Goal: Complete application form

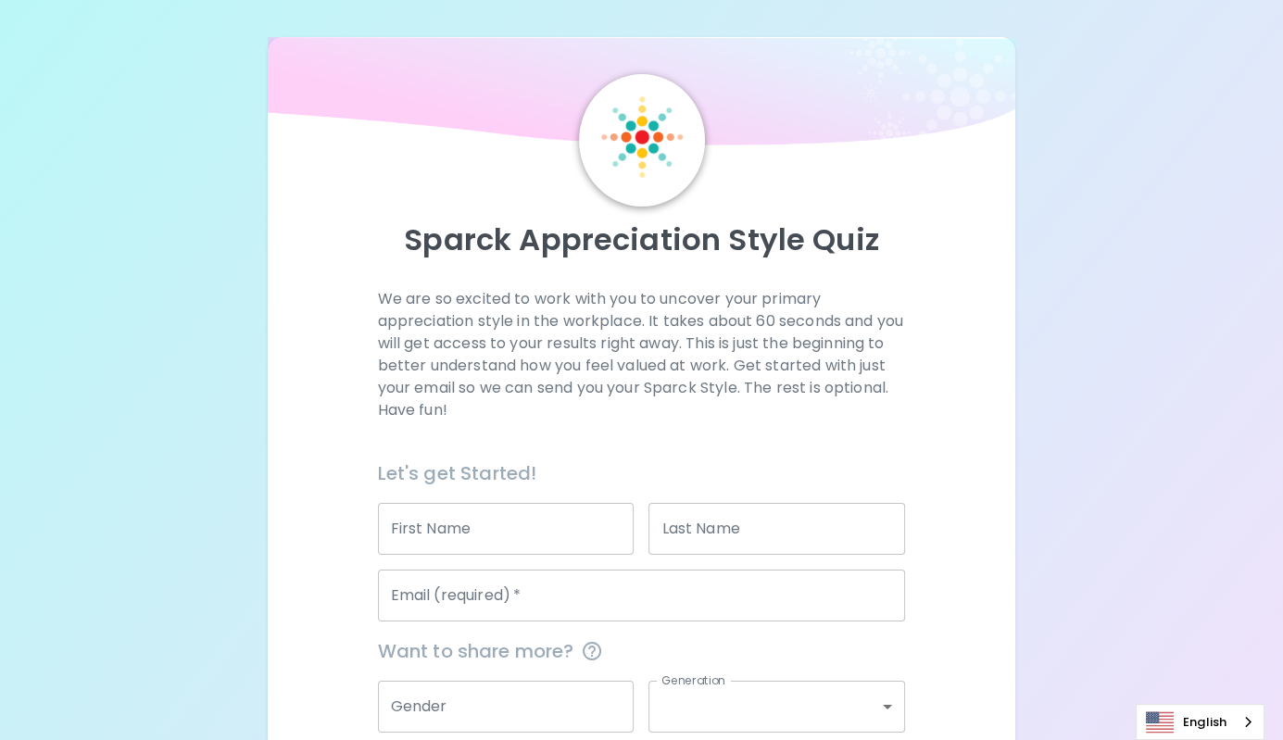
click at [551, 531] on input "First Name" at bounding box center [506, 529] width 257 height 52
type input "Tyreesa"
type input "[PERSON_NAME]"
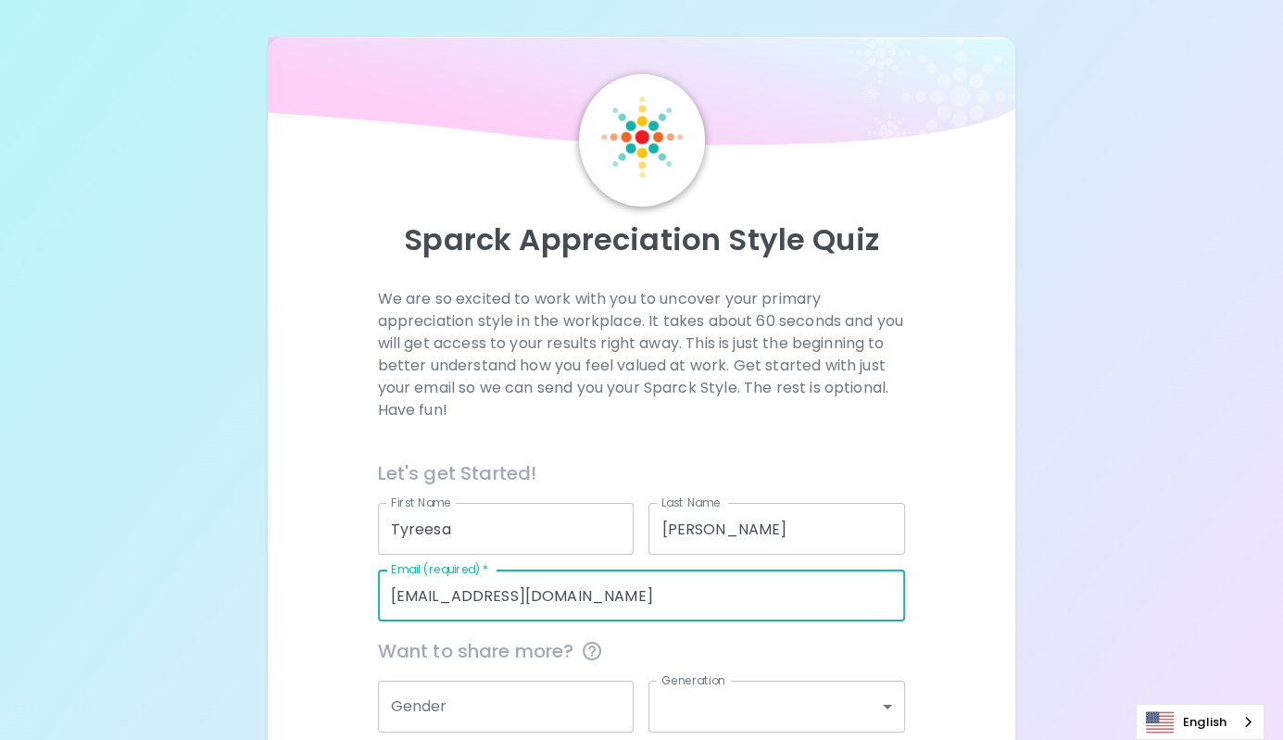
scroll to position [164, 0]
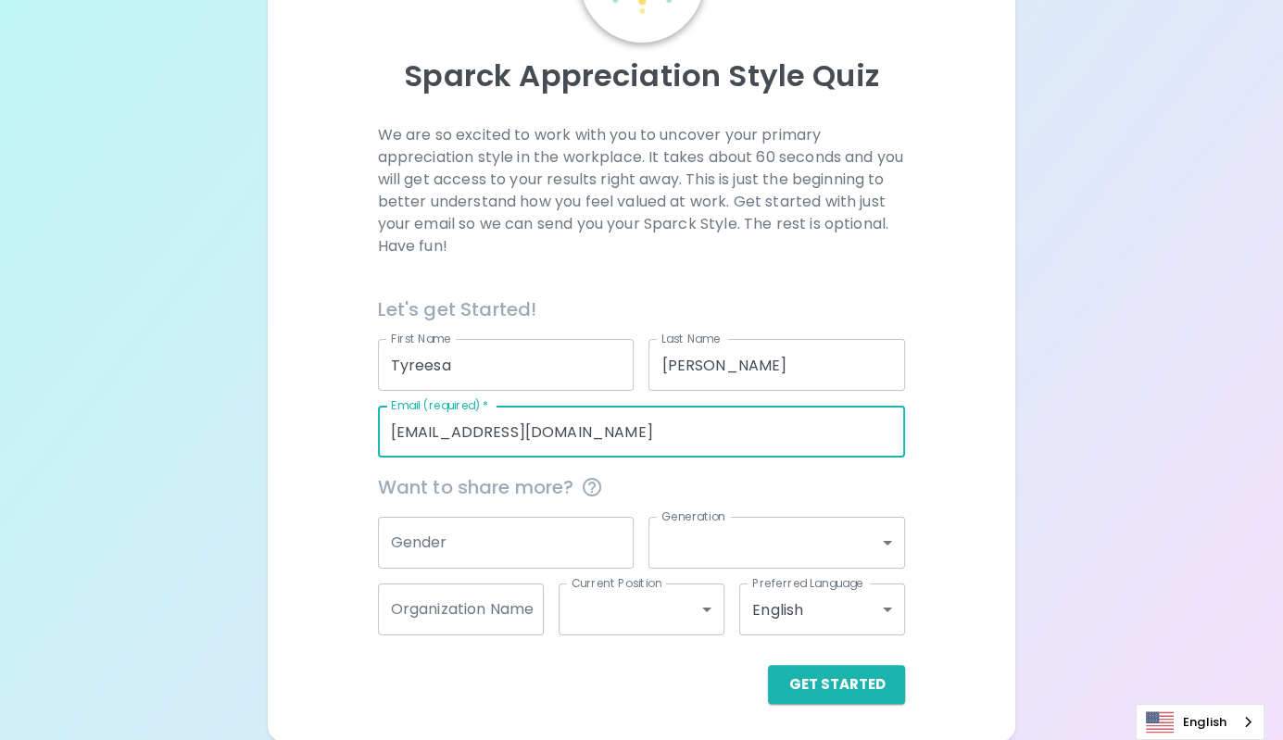
type input "[EMAIL_ADDRESS][DOMAIN_NAME]"
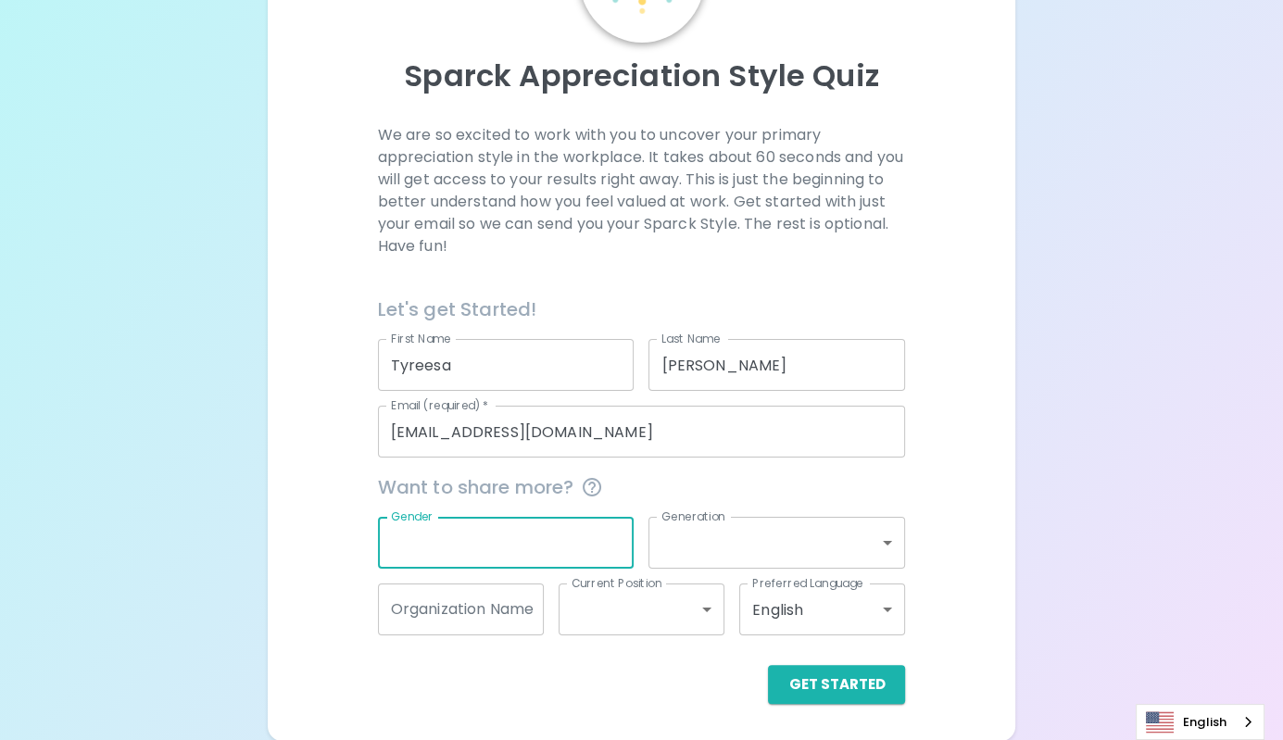
click at [554, 532] on input "Gender" at bounding box center [506, 543] width 257 height 52
click at [829, 682] on button "Get Started" at bounding box center [836, 684] width 137 height 39
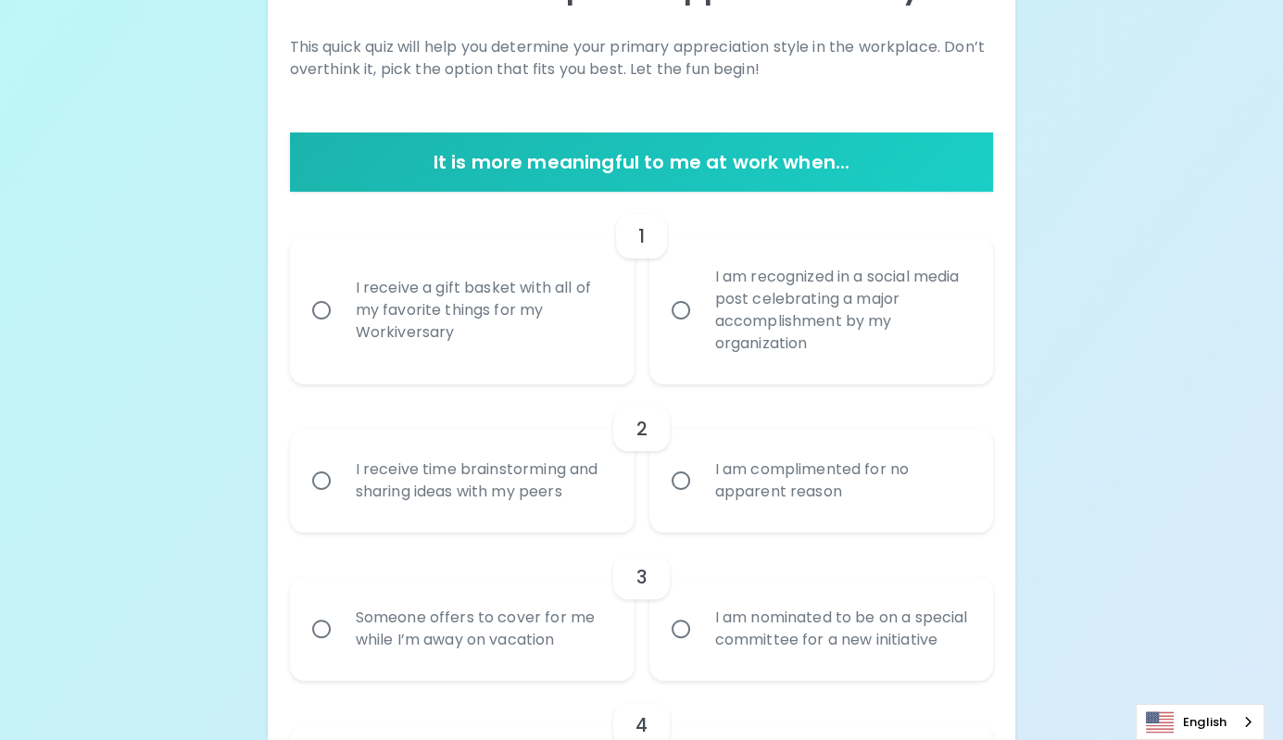
scroll to position [252, 0]
click at [479, 348] on div "I receive a gift basket with all of my favorite things for my Workiversary" at bounding box center [483, 310] width 284 height 111
click at [341, 330] on input "I receive a gift basket with all of my favorite things for my Workiversary" at bounding box center [321, 310] width 39 height 39
radio input "true"
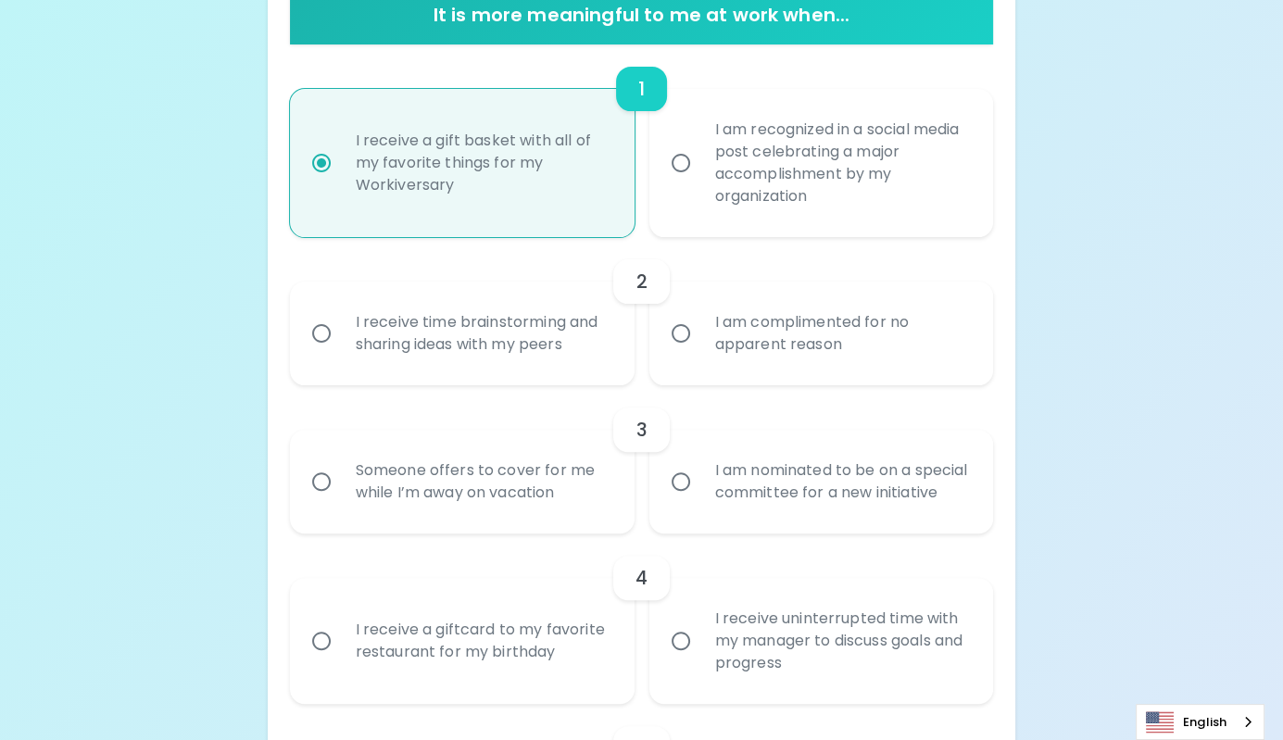
scroll to position [400, 0]
click at [479, 348] on div "I receive time brainstorming and sharing ideas with my peers" at bounding box center [483, 332] width 284 height 89
click at [341, 348] on input "I receive time brainstorming and sharing ideas with my peers" at bounding box center [321, 332] width 39 height 39
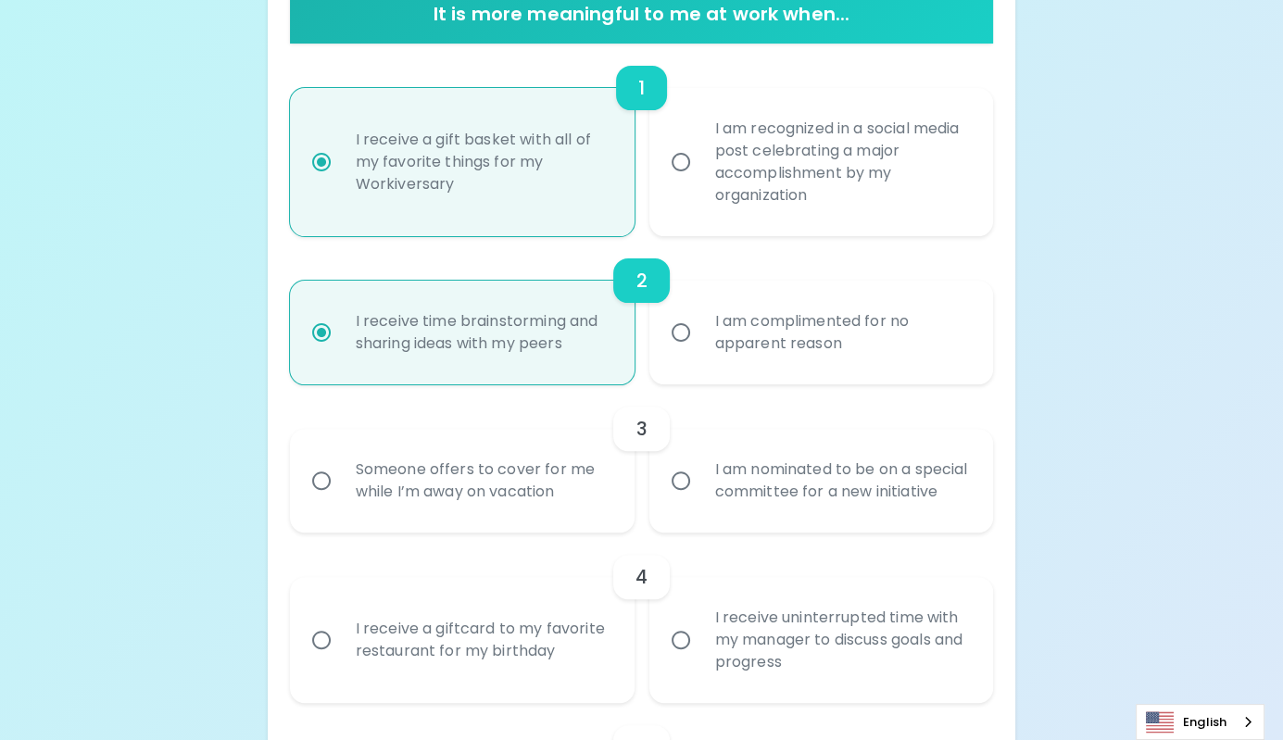
scroll to position [549, 0]
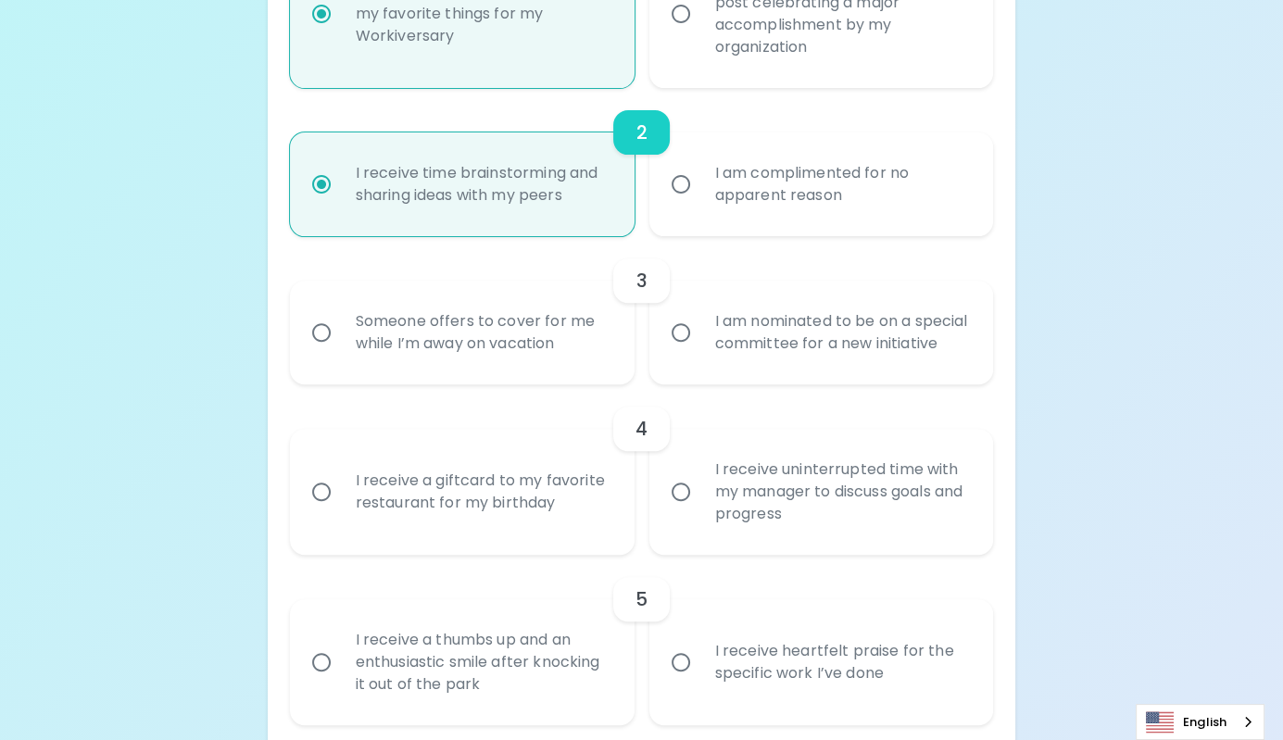
radio input "true"
click at [734, 368] on div "I am nominated to be on a special committee for a new initiative" at bounding box center [843, 332] width 284 height 89
click at [701, 352] on input "I am nominated to be on a special committee for a new initiative" at bounding box center [681, 332] width 39 height 39
radio input "false"
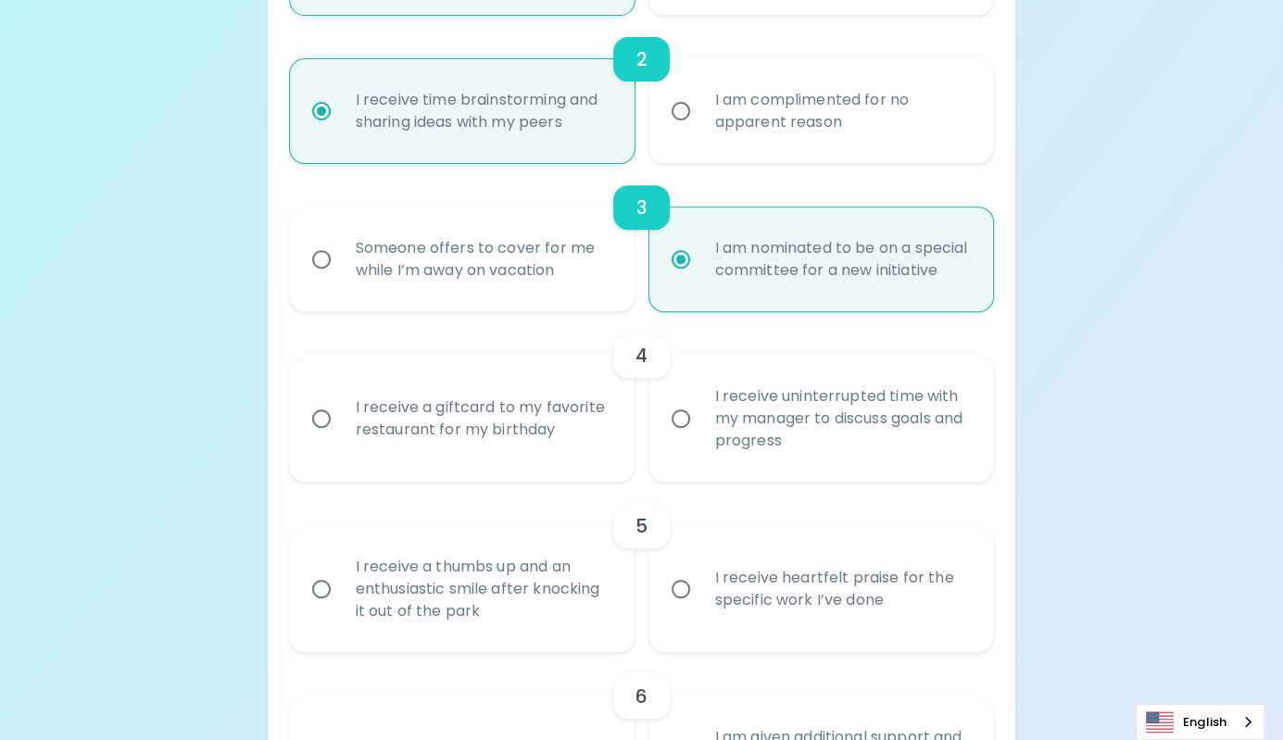
scroll to position [697, 0]
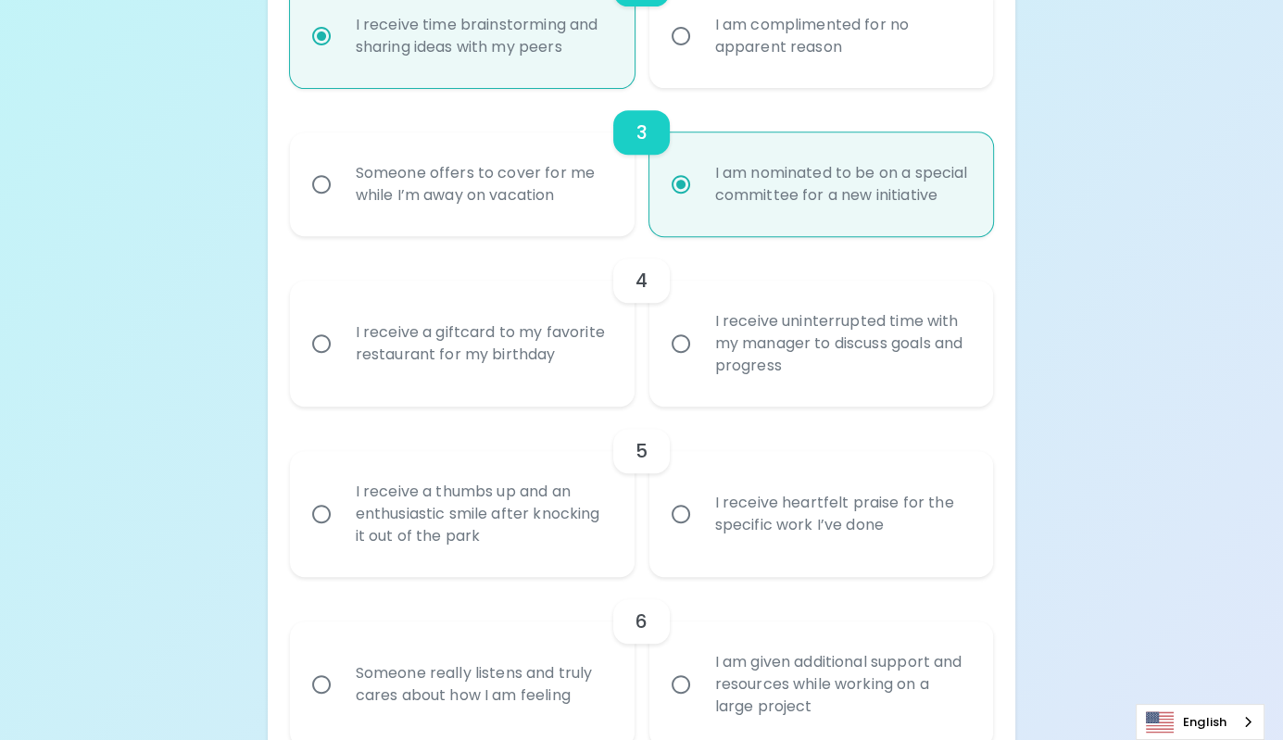
radio input "true"
click at [564, 372] on div "I receive a giftcard to my favorite restaurant for my birthday" at bounding box center [483, 343] width 284 height 89
click at [341, 363] on input "I receive a giftcard to my favorite restaurant for my birthday" at bounding box center [321, 343] width 39 height 39
radio input "false"
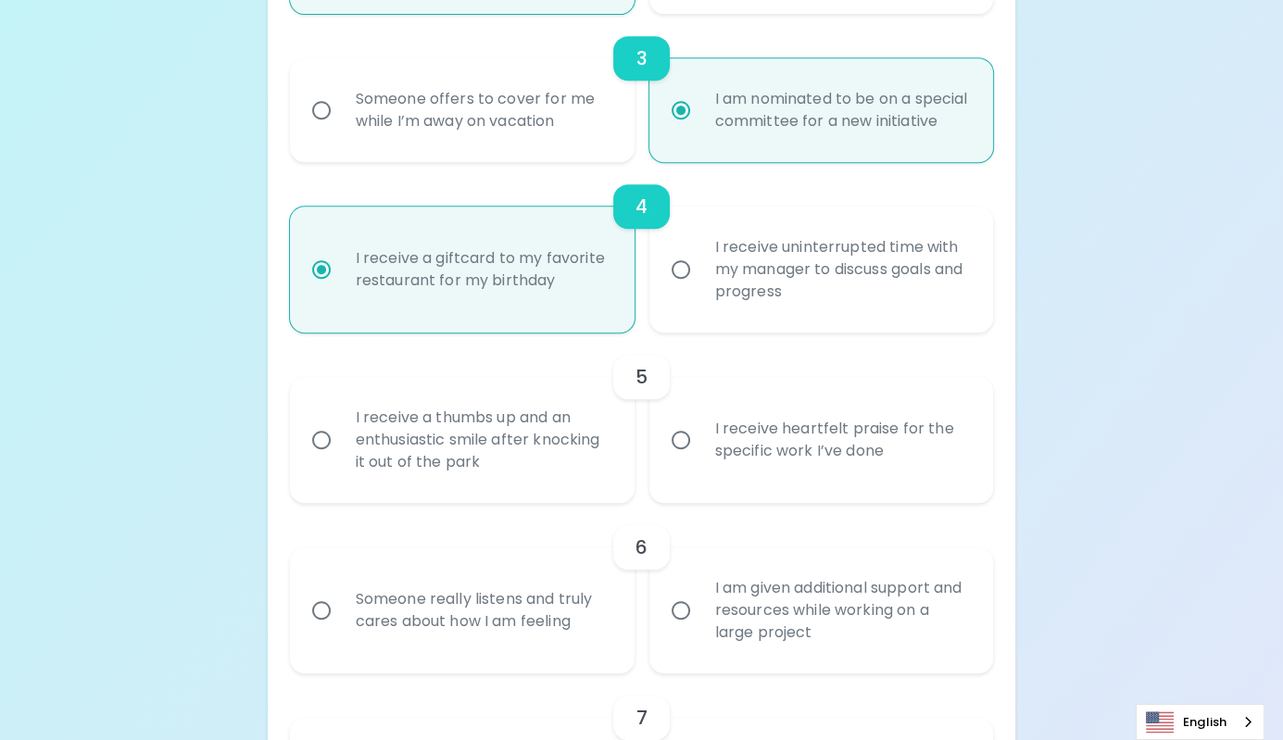
scroll to position [845, 0]
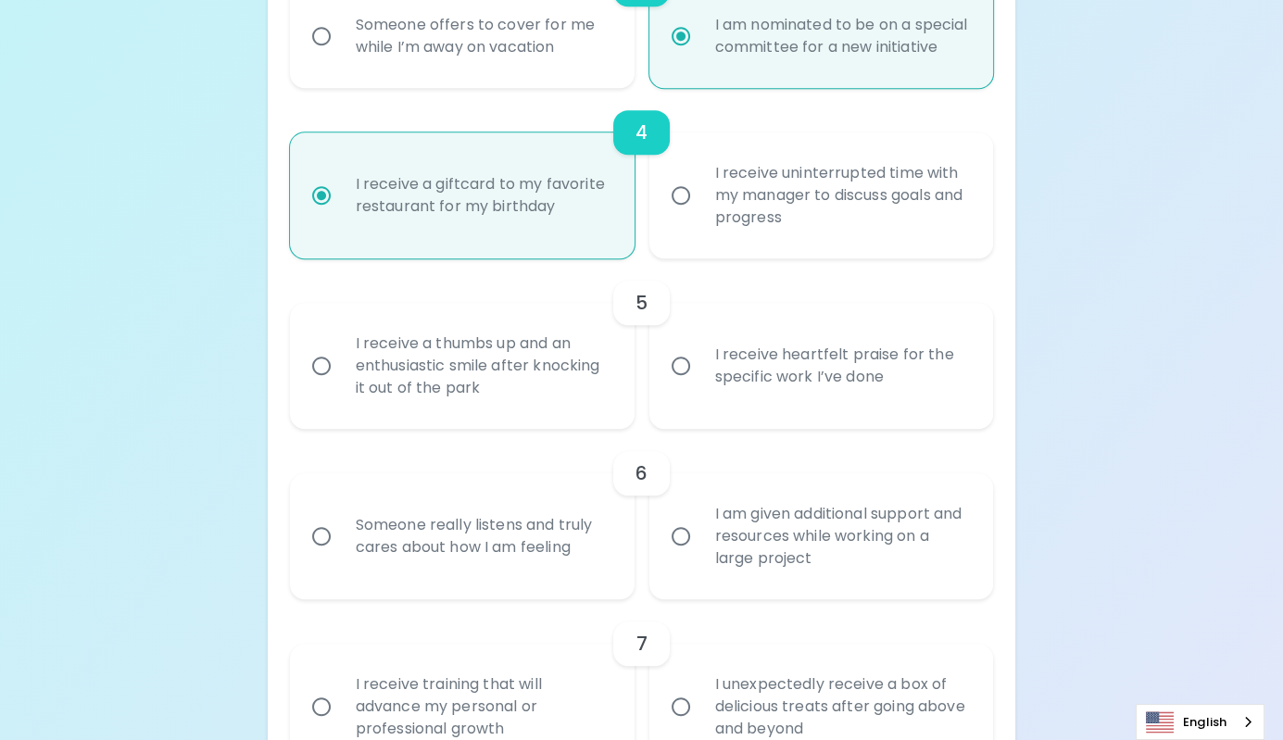
radio input "true"
click at [766, 411] on div "I receive heartfelt praise for the specific work I’ve done" at bounding box center [843, 366] width 284 height 89
click at [701, 385] on input "I receive heartfelt praise for the specific work I’ve done" at bounding box center [681, 366] width 39 height 39
radio input "false"
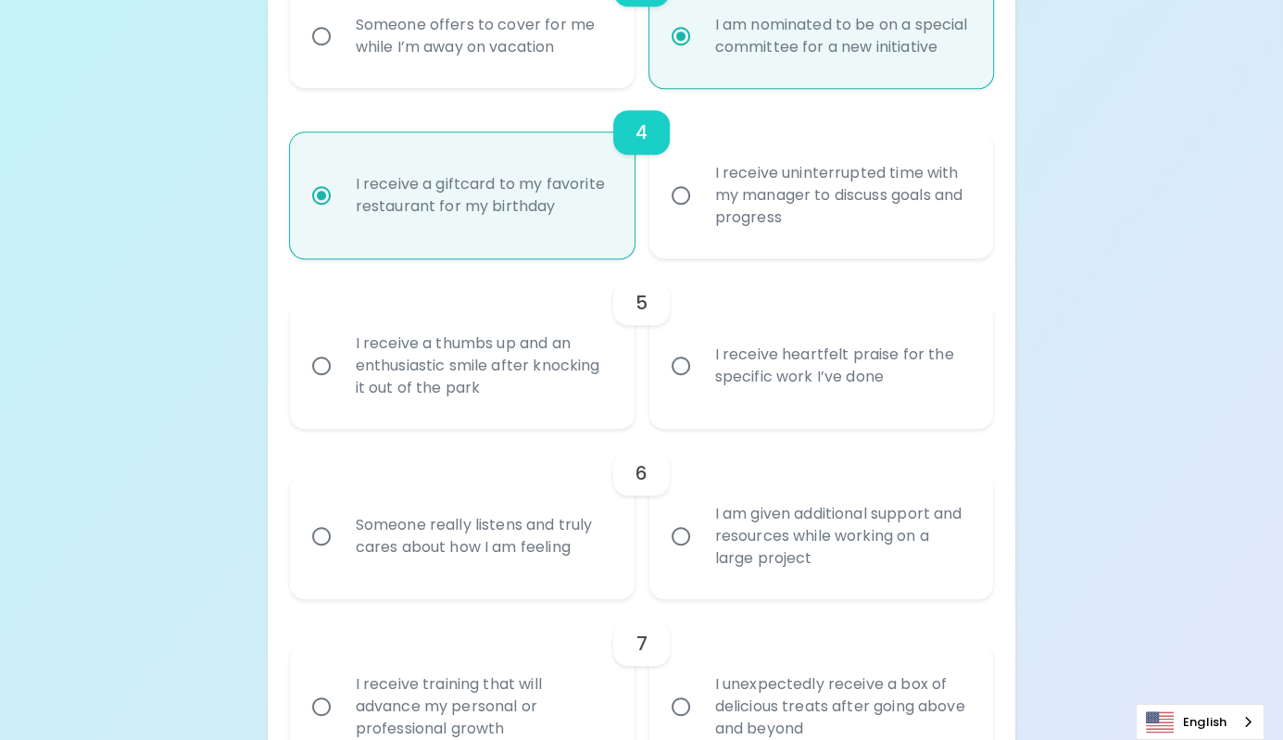
radio input "false"
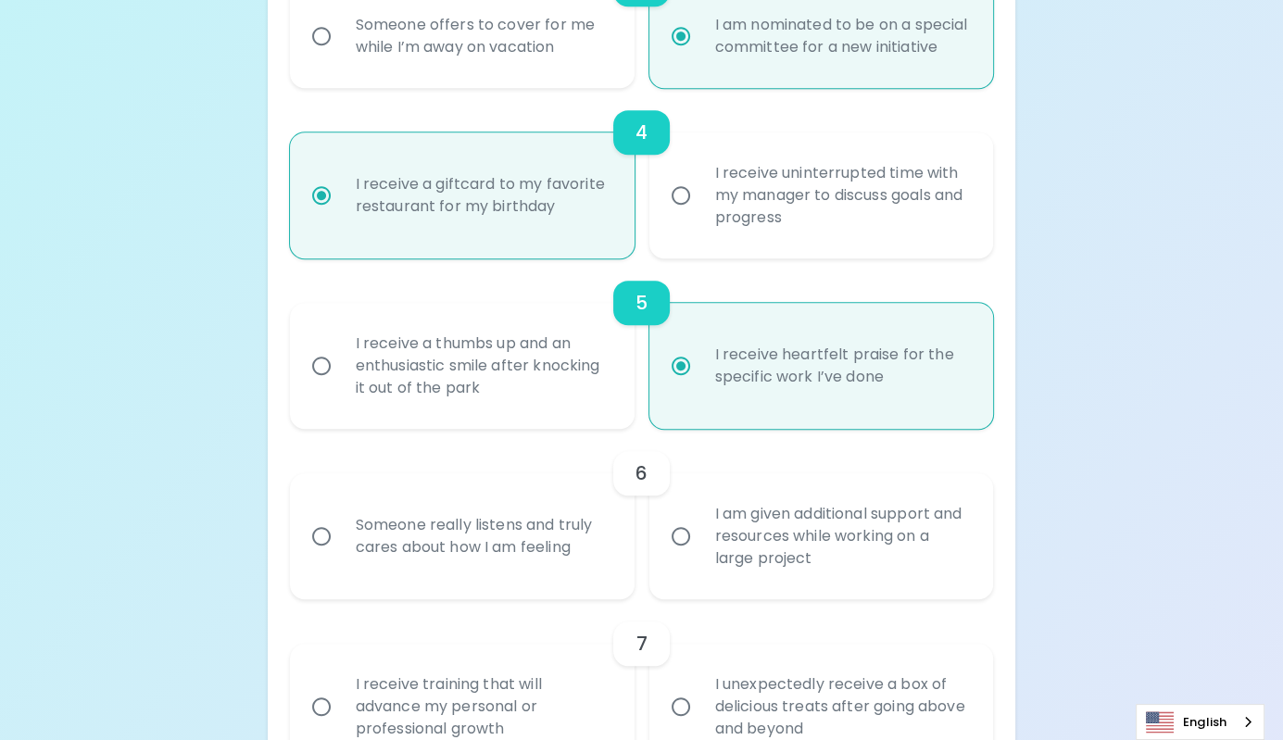
scroll to position [993, 0]
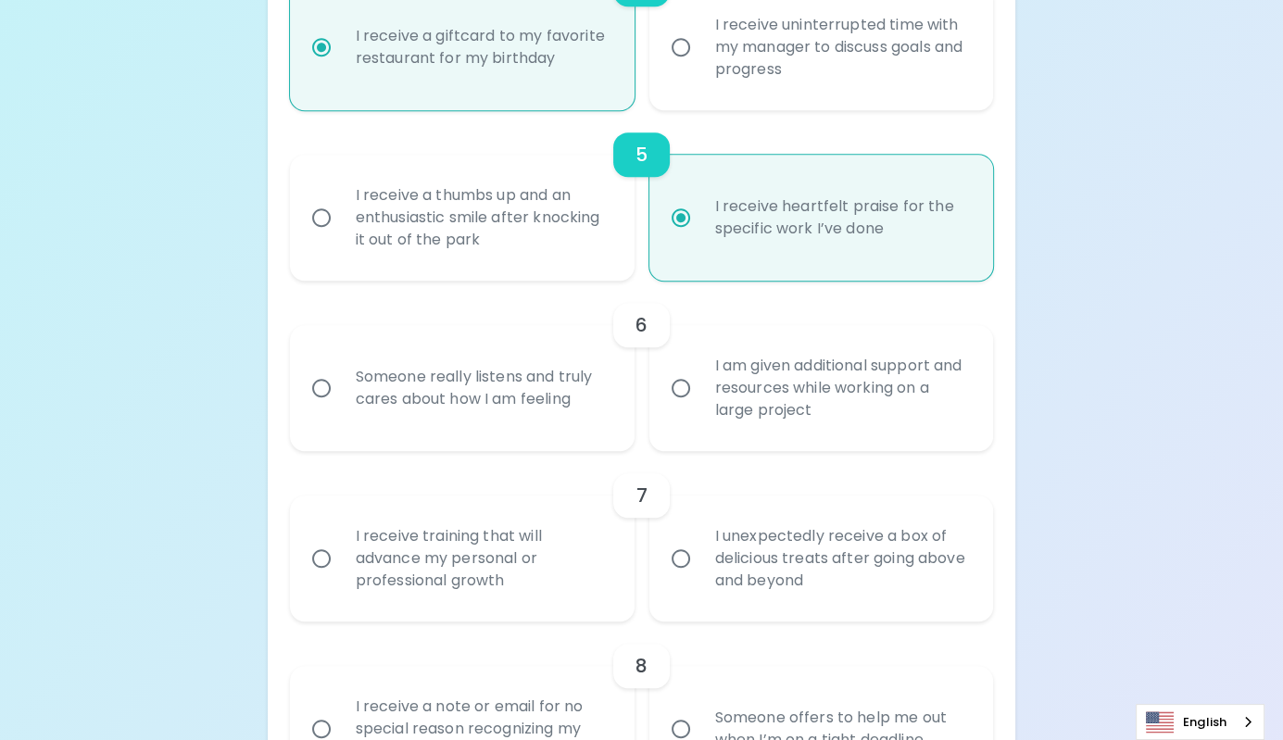
radio input "true"
click at [785, 442] on div "I am given additional support and resources while working on a large project" at bounding box center [843, 388] width 284 height 111
click at [701, 408] on input "I am given additional support and resources while working on a large project" at bounding box center [681, 388] width 39 height 39
radio input "false"
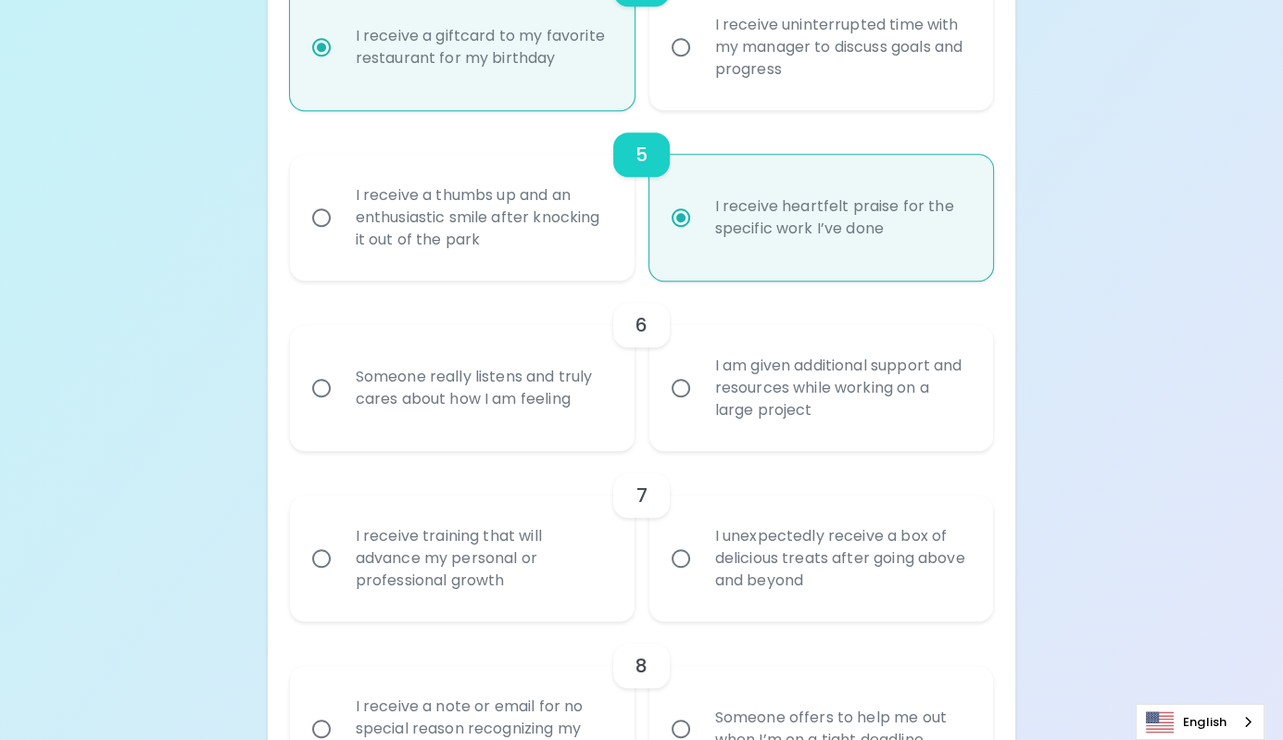
radio input "false"
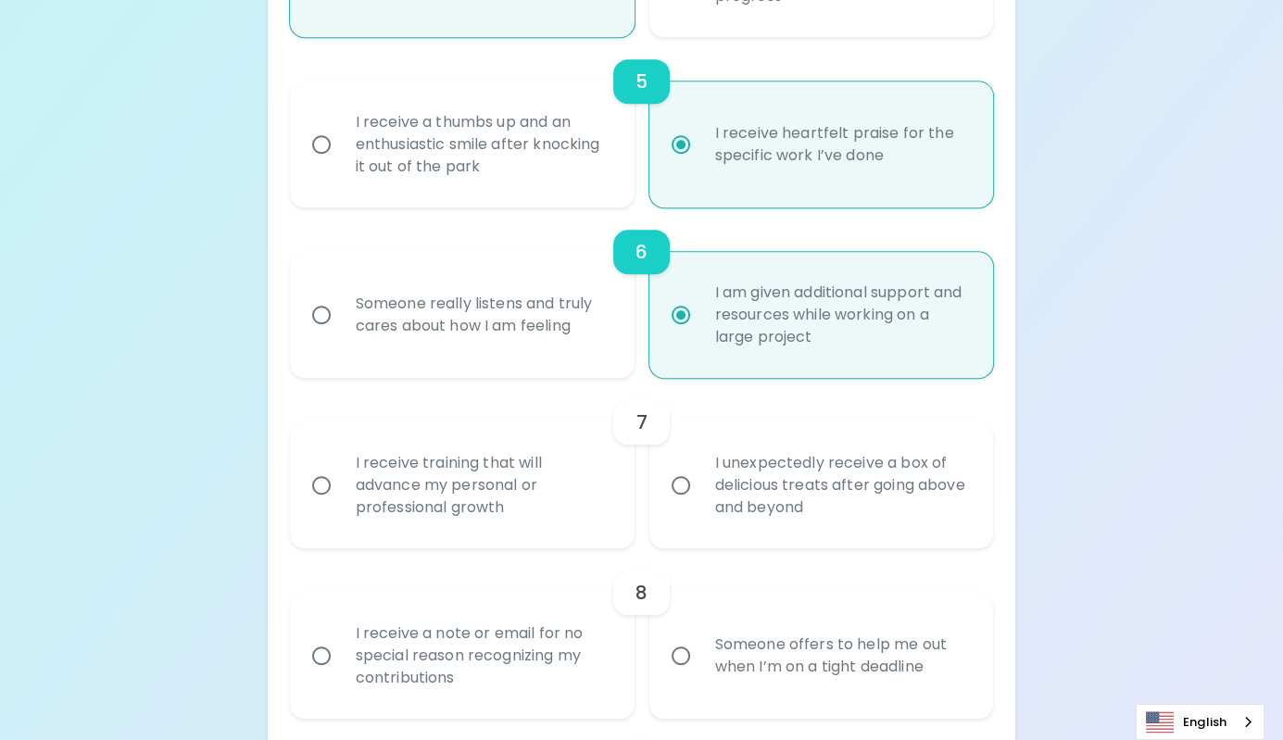
scroll to position [1142, 0]
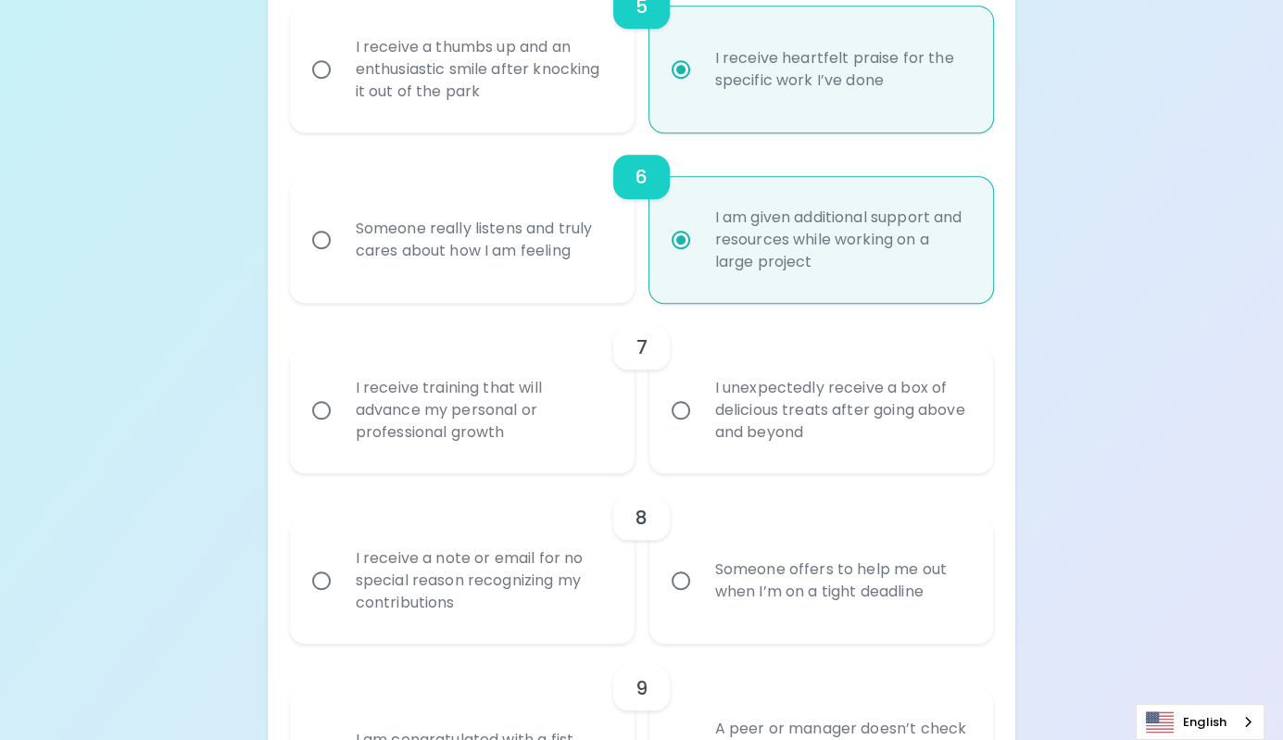
radio input "true"
click at [550, 464] on div "I receive training that will advance my personal or professional growth" at bounding box center [483, 410] width 284 height 111
click at [341, 430] on input "I receive training that will advance my personal or professional growth" at bounding box center [321, 410] width 39 height 39
radio input "false"
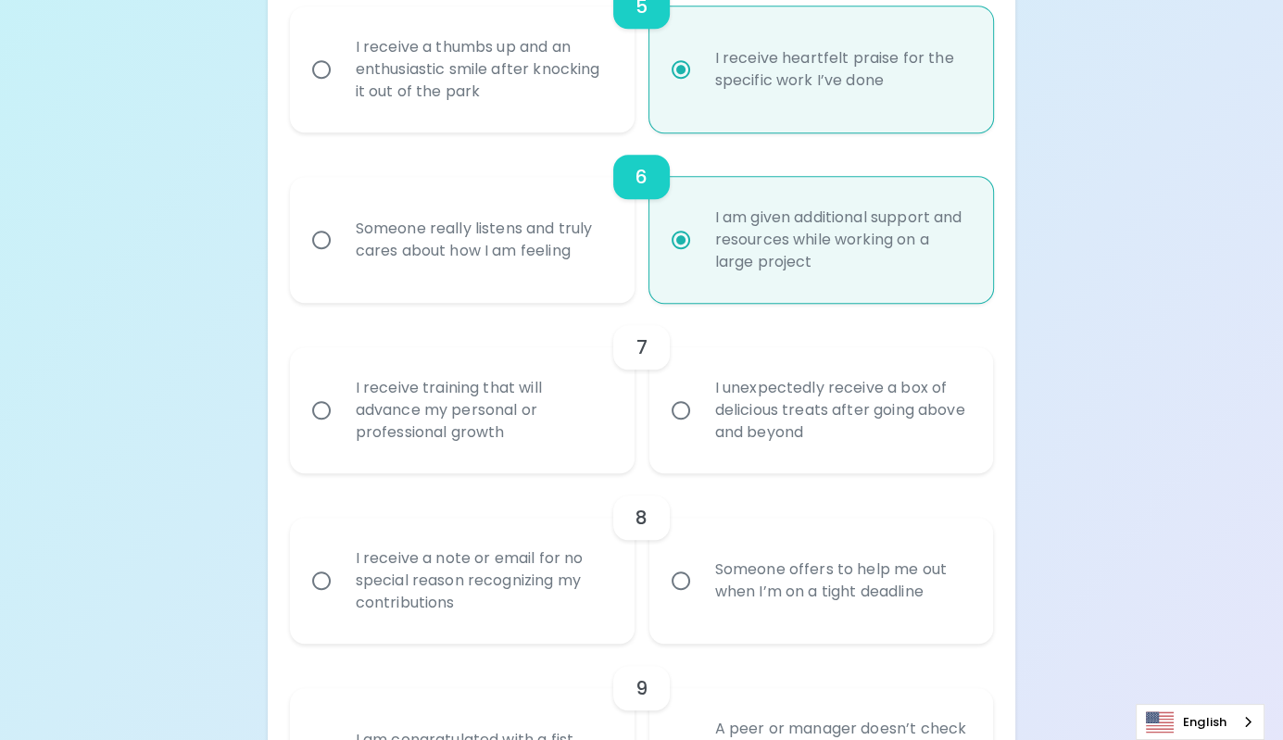
radio input "false"
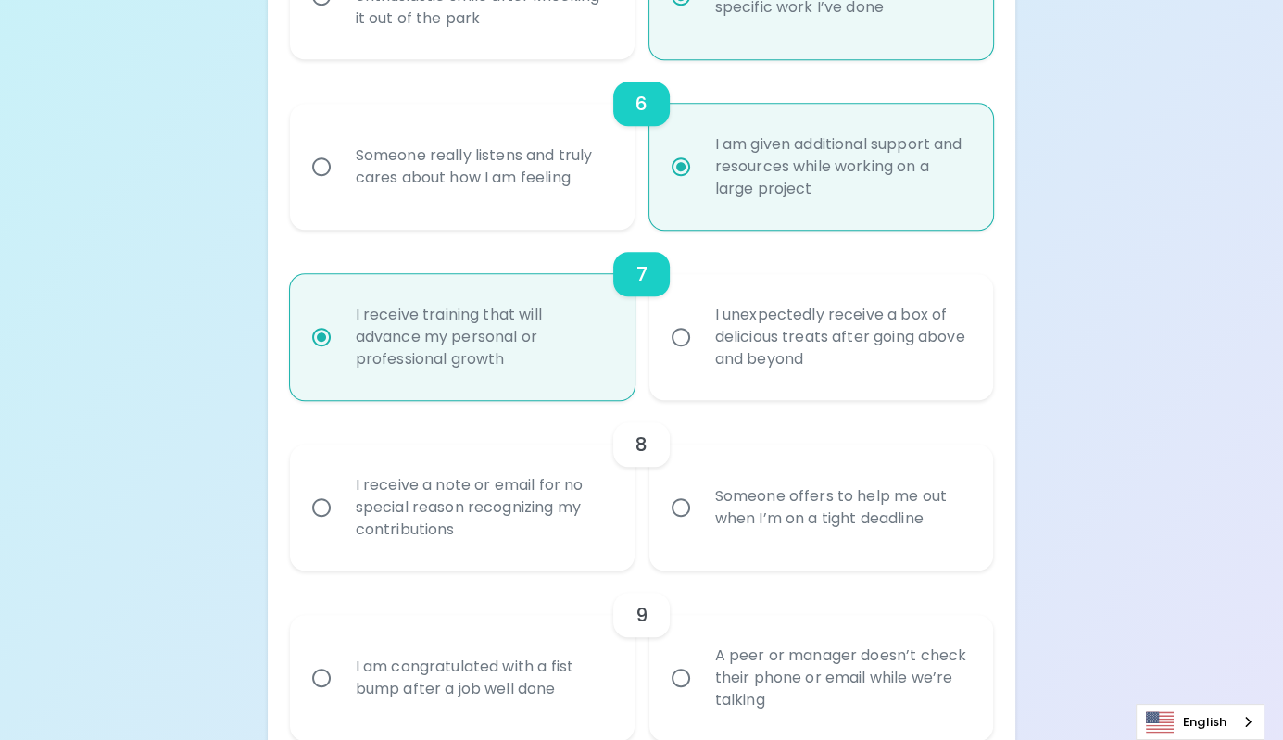
scroll to position [1290, 0]
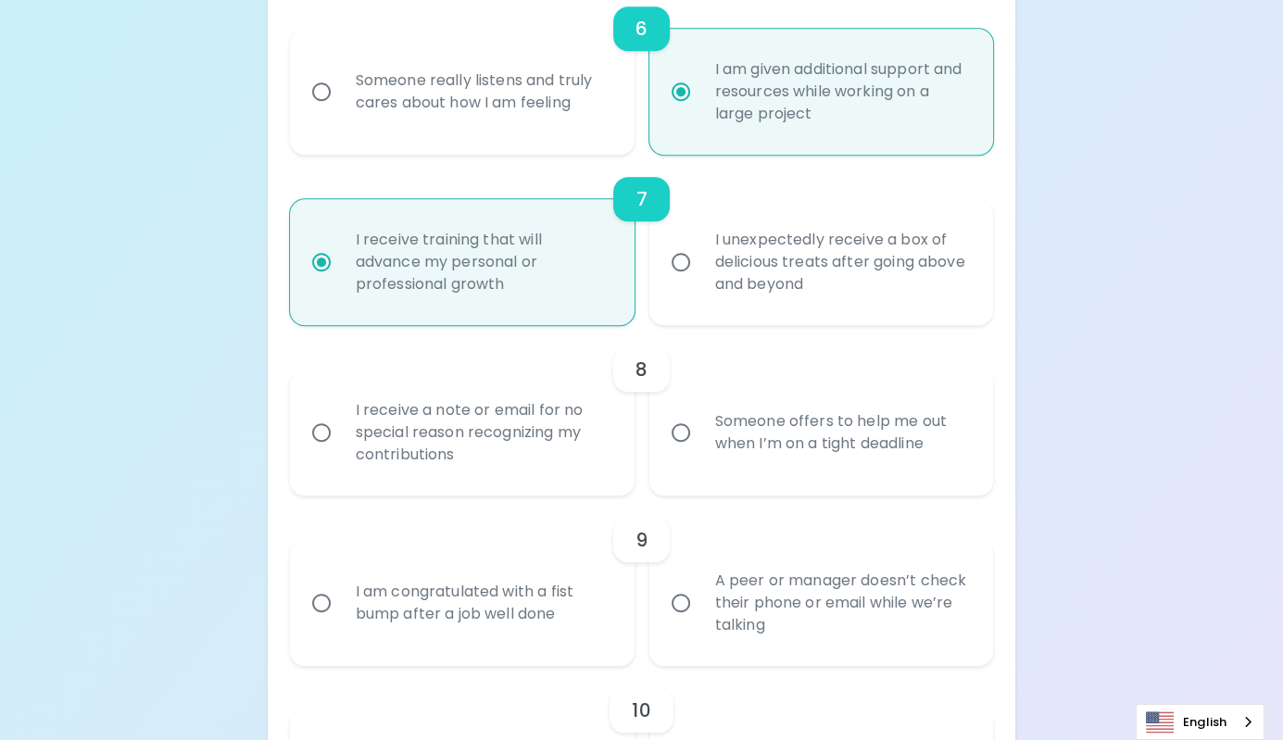
radio input "true"
click at [712, 438] on div "Someone offers to help me out when I’m on a tight deadline" at bounding box center [843, 432] width 284 height 89
click at [701, 438] on input "Someone offers to help me out when I’m on a tight deadline" at bounding box center [681, 432] width 39 height 39
radio input "false"
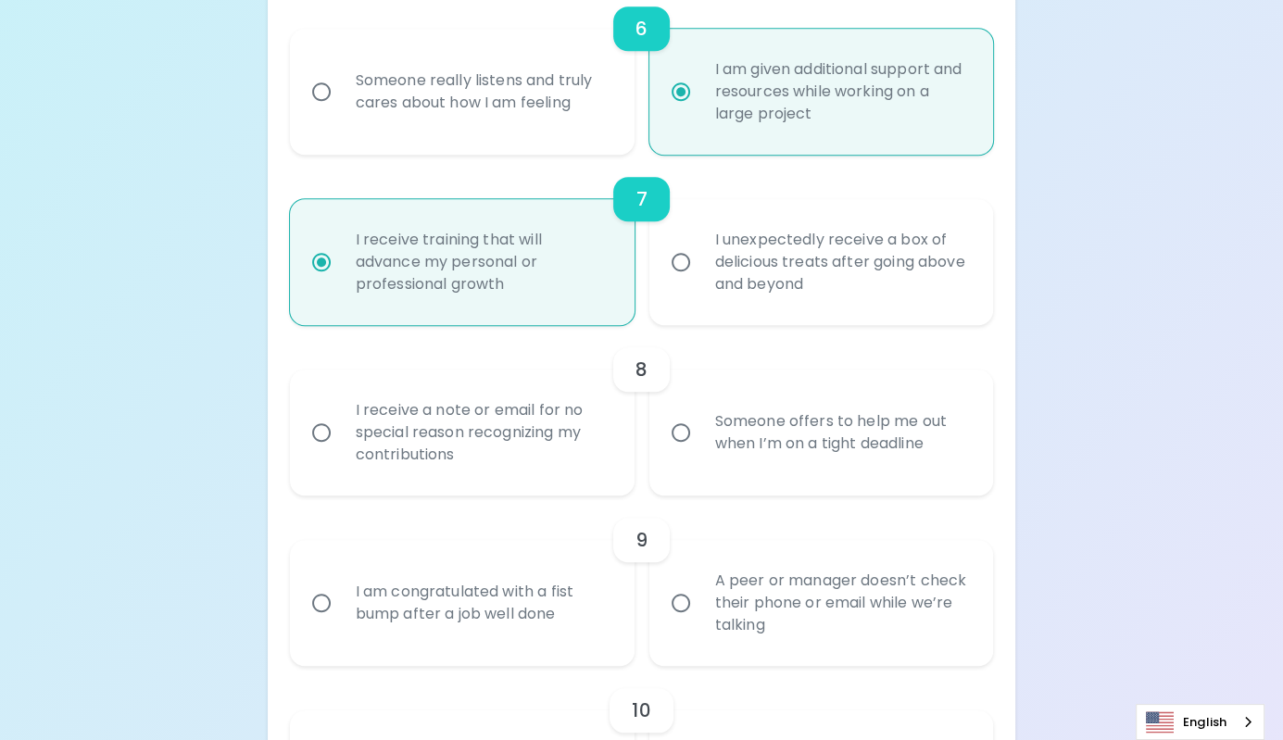
radio input "false"
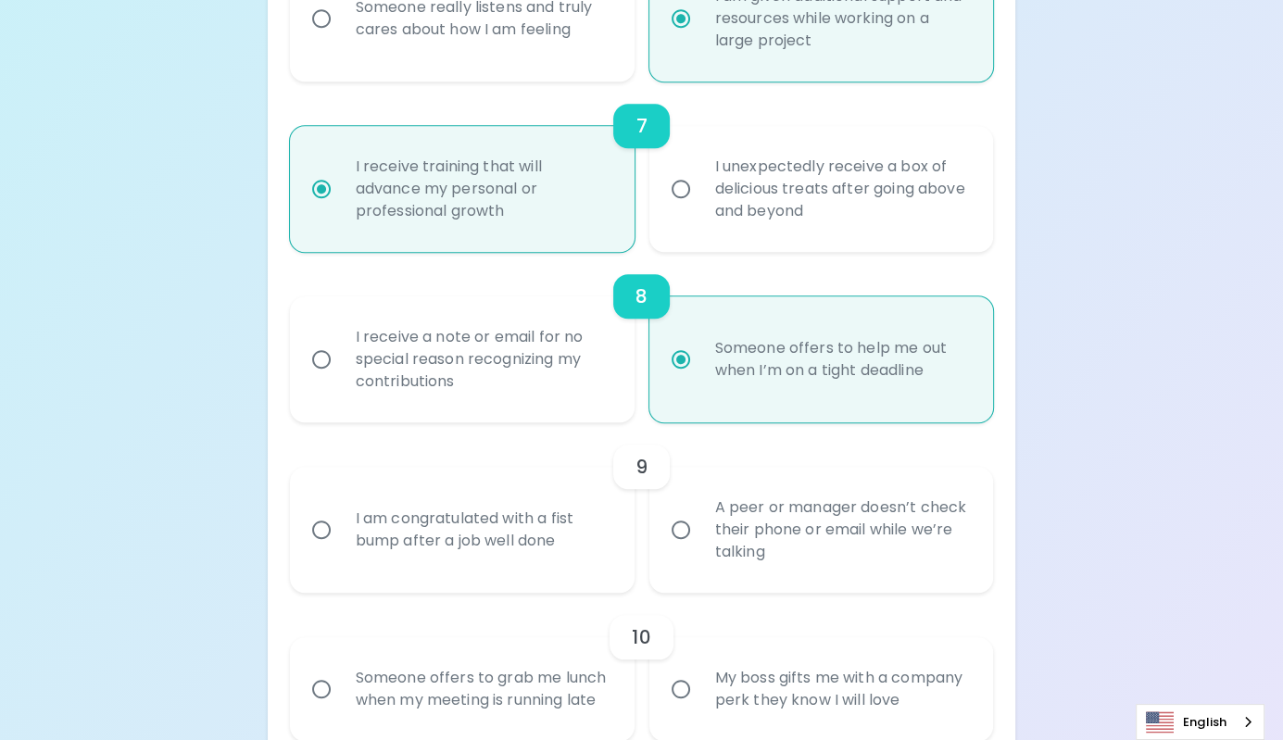
scroll to position [1438, 0]
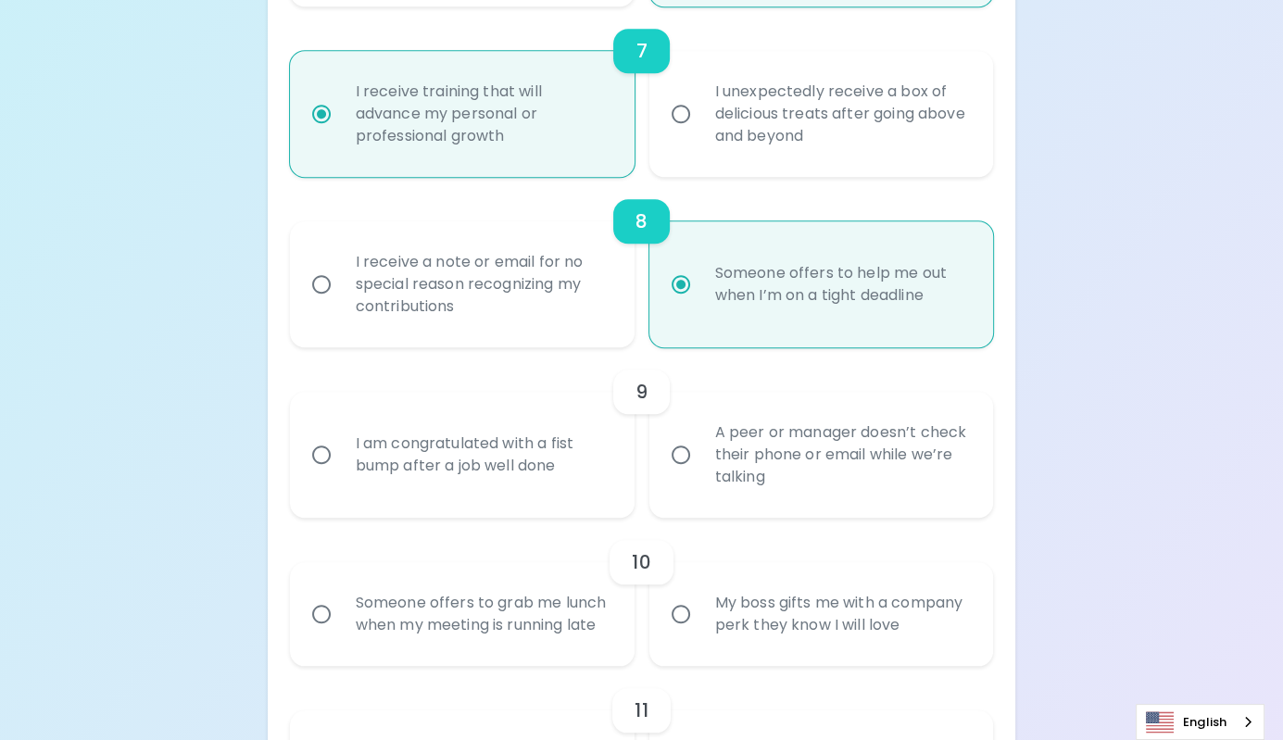
radio input "true"
click at [708, 453] on div "A peer or manager doesn’t check their phone or email while we’re talking" at bounding box center [843, 454] width 284 height 111
click at [701, 453] on input "A peer or manager doesn’t check their phone or email while we’re talking" at bounding box center [681, 455] width 39 height 39
radio input "false"
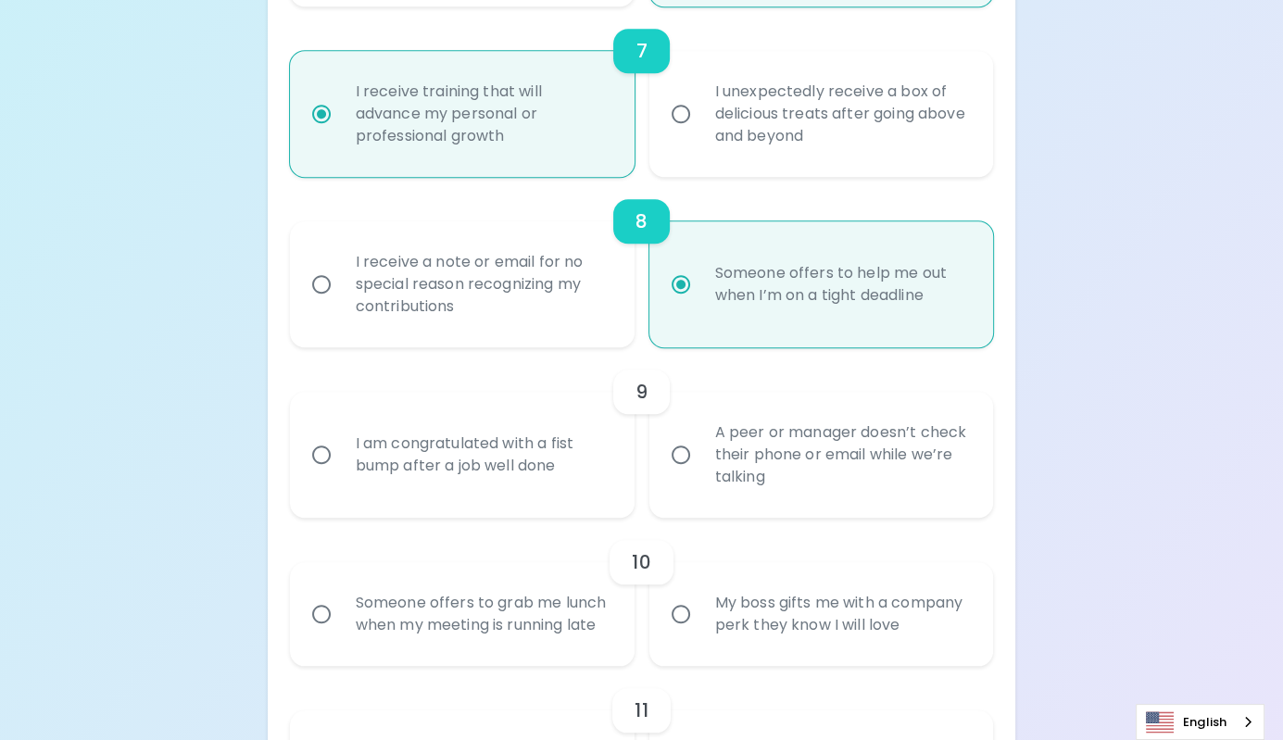
radio input "false"
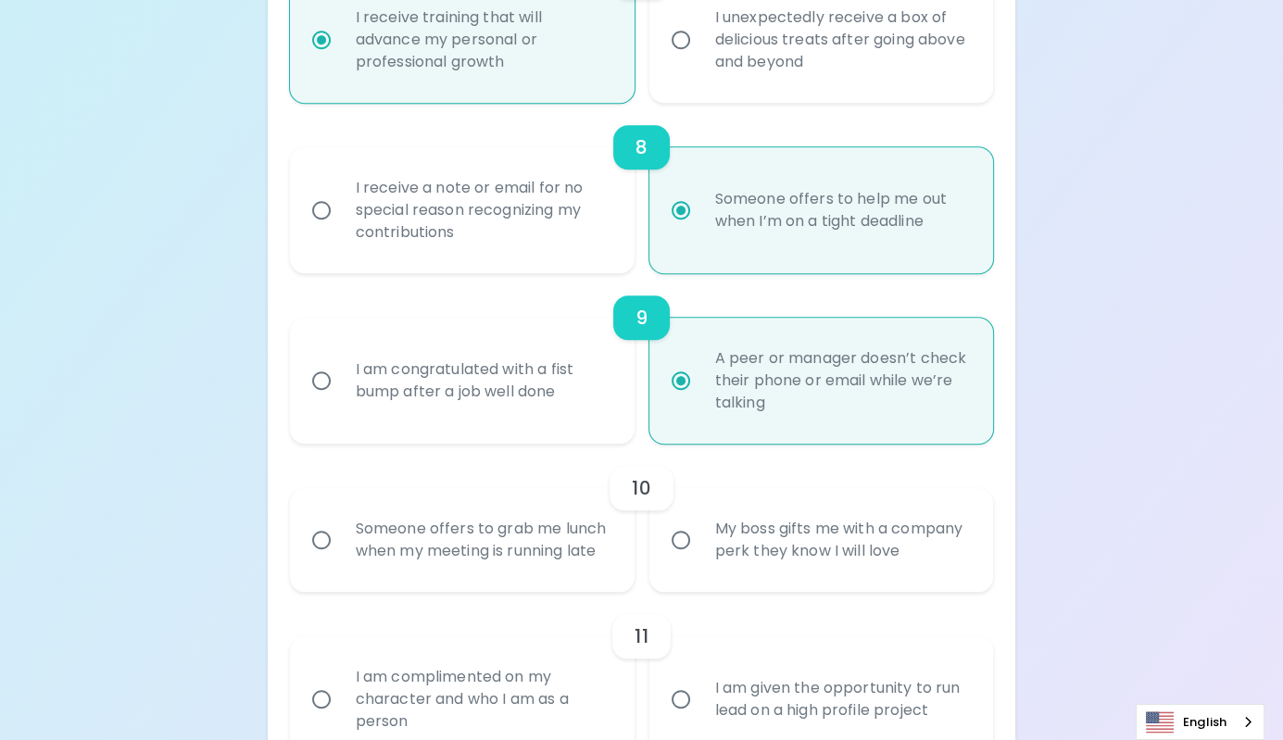
scroll to position [1586, 0]
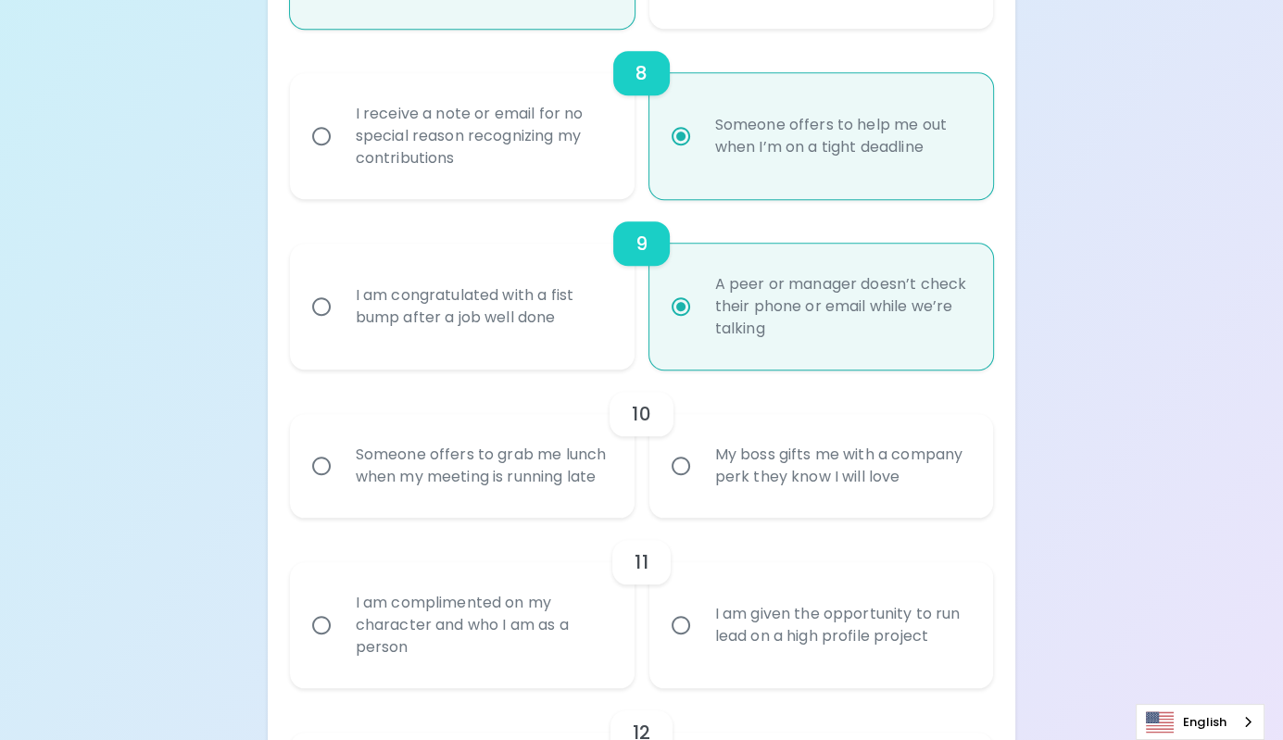
radio input "true"
click at [708, 461] on div "My boss gifts me with a company perk they know I will love" at bounding box center [843, 466] width 284 height 89
click at [701, 461] on input "My boss gifts me with a company perk they know I will love" at bounding box center [681, 466] width 39 height 39
radio input "false"
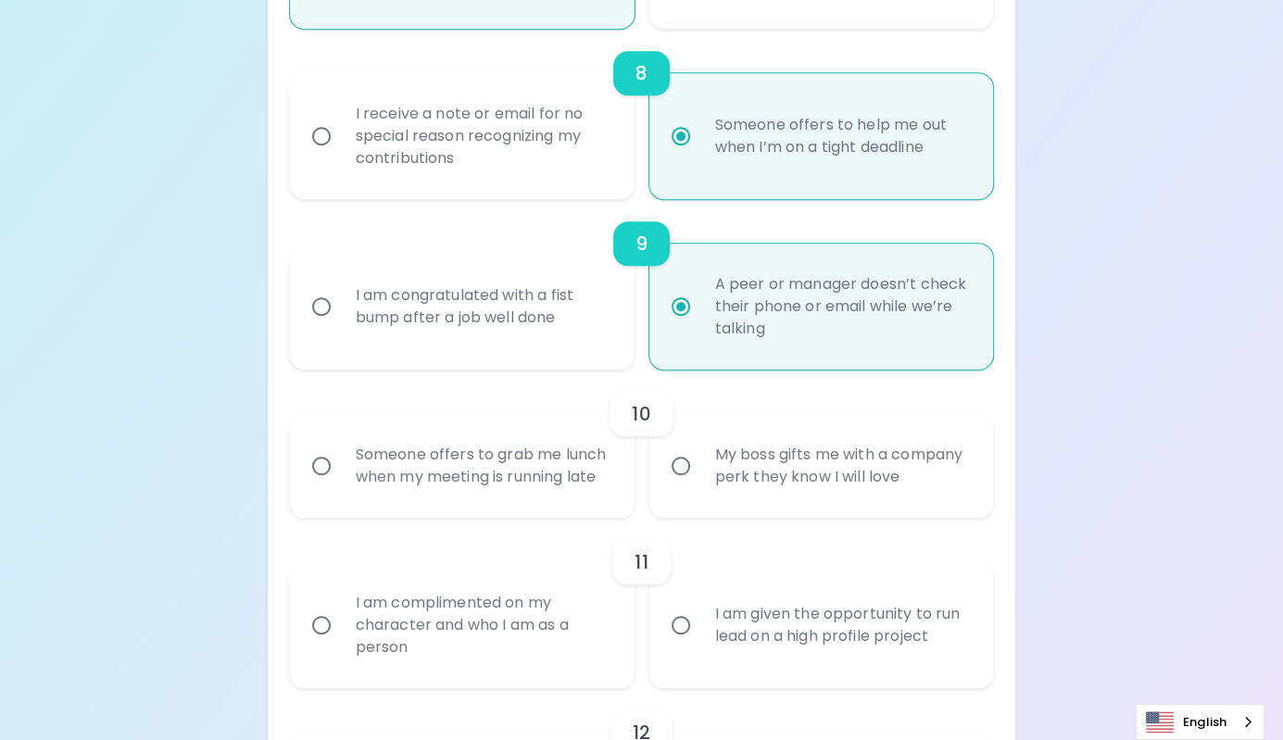
radio input "false"
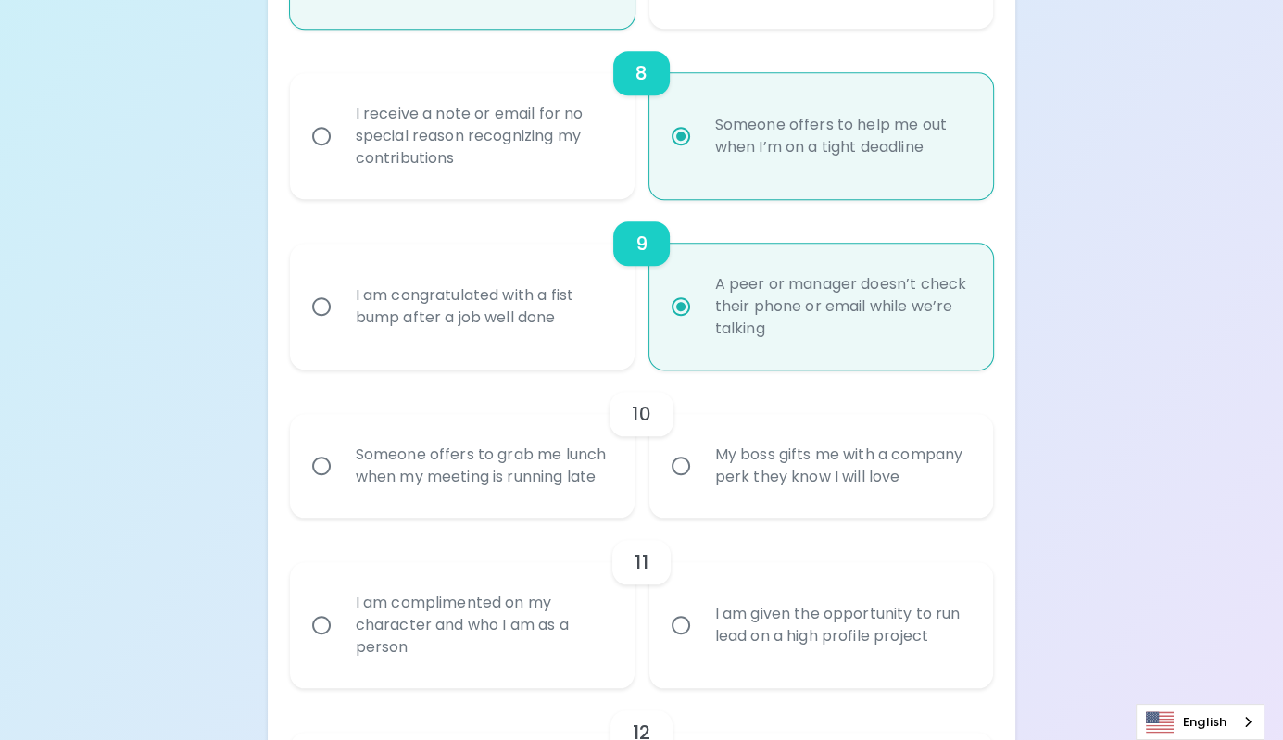
radio input "false"
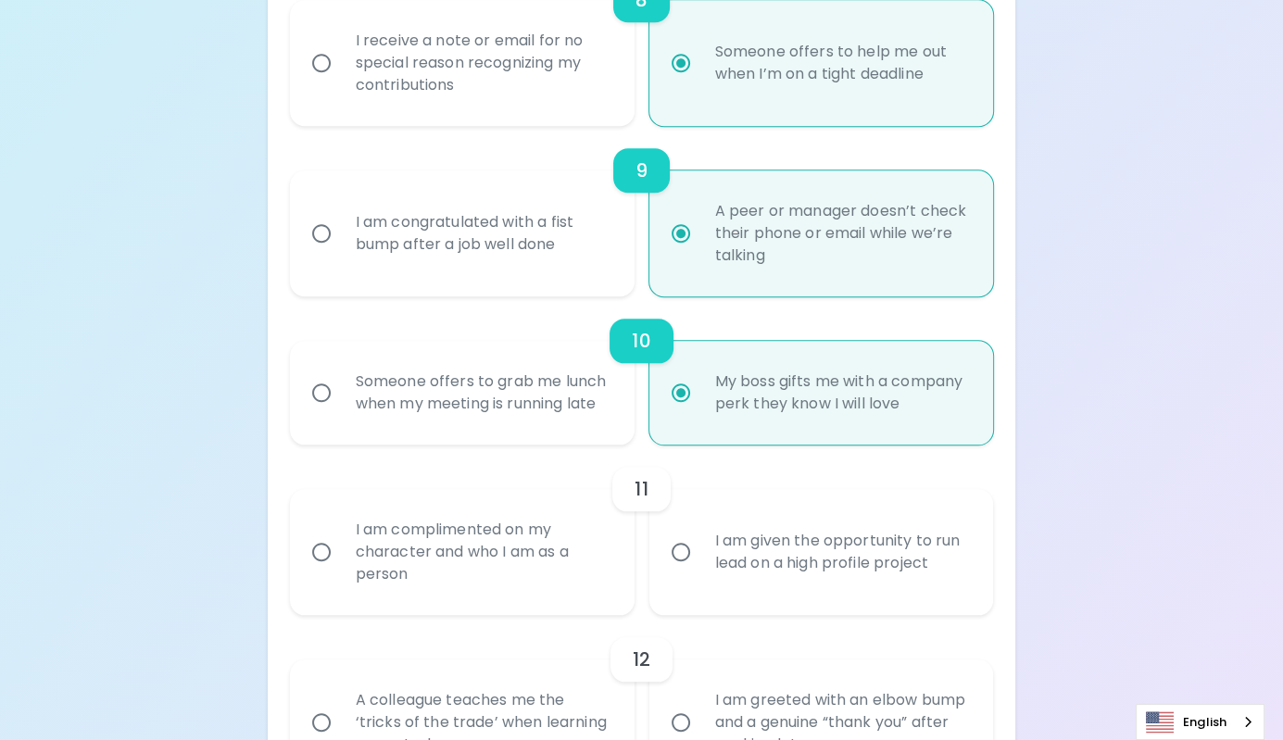
scroll to position [1735, 0]
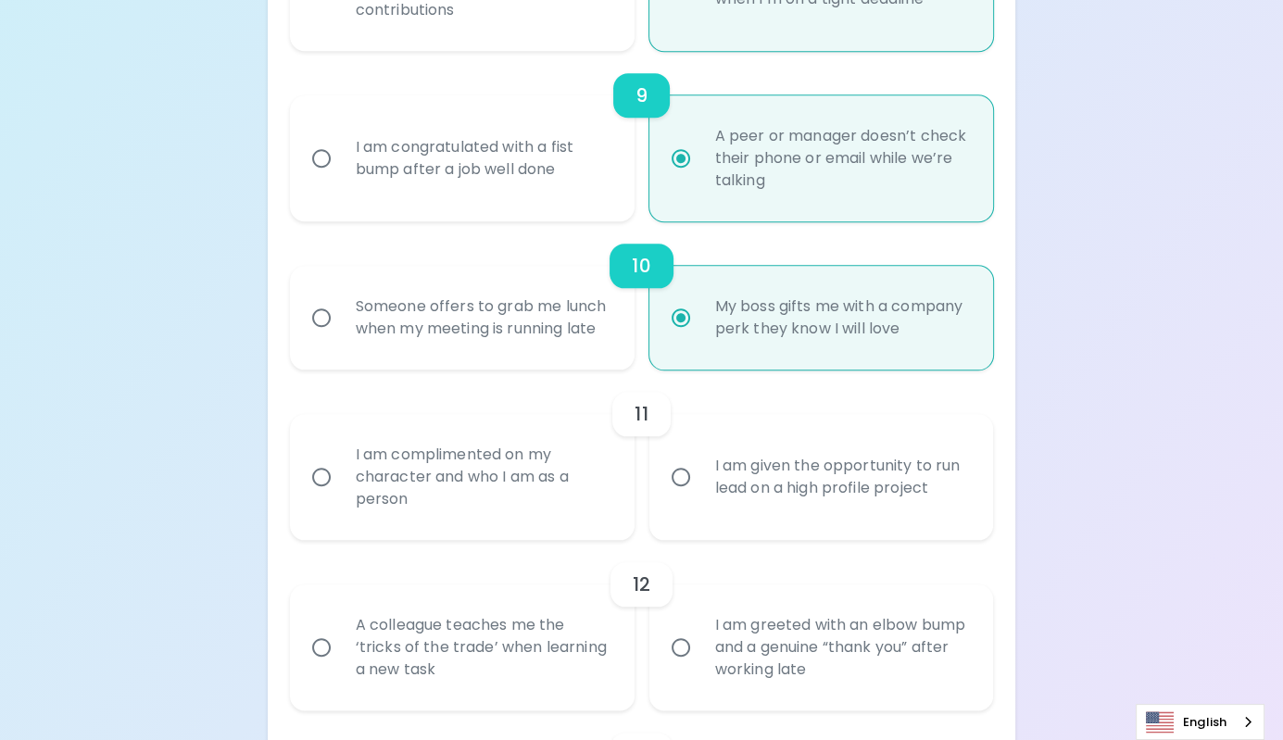
radio input "true"
click at [709, 462] on div "I am given the opportunity to run lead on a high profile project" at bounding box center [843, 477] width 284 height 89
click at [701, 462] on input "I am given the opportunity to run lead on a high profile project" at bounding box center [681, 477] width 39 height 39
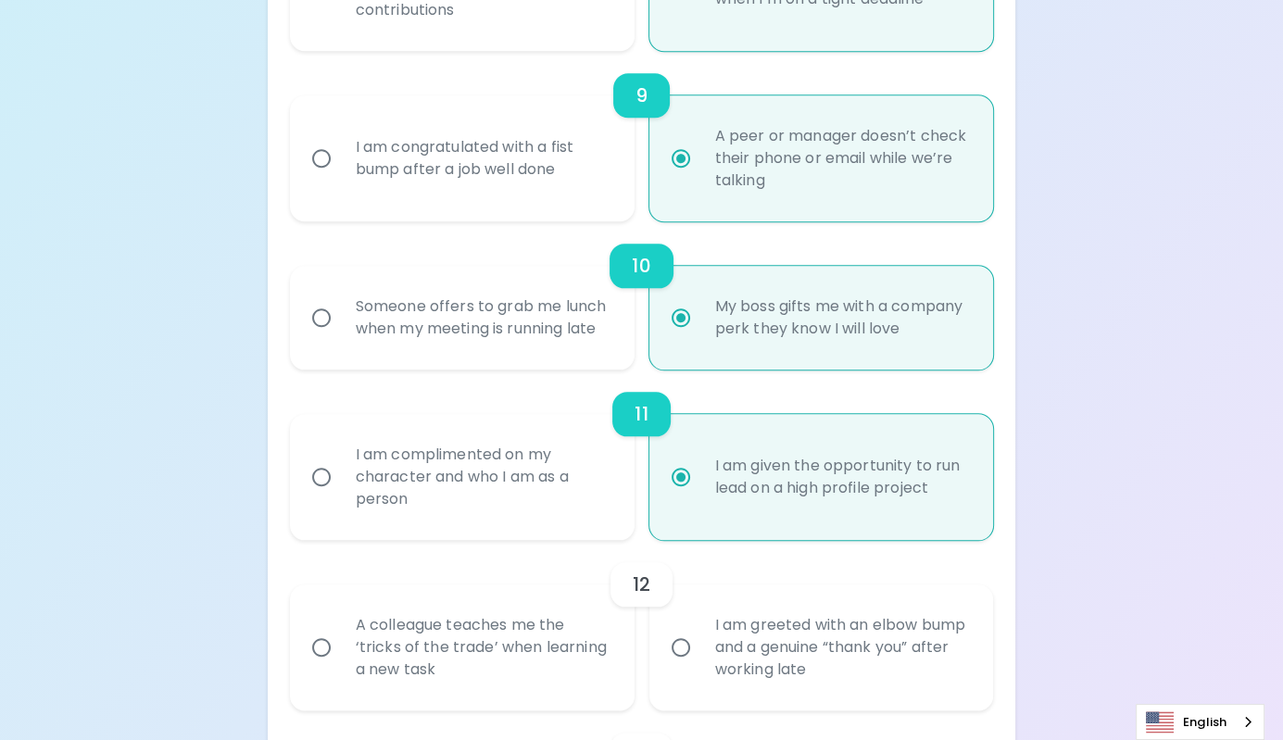
radio input "false"
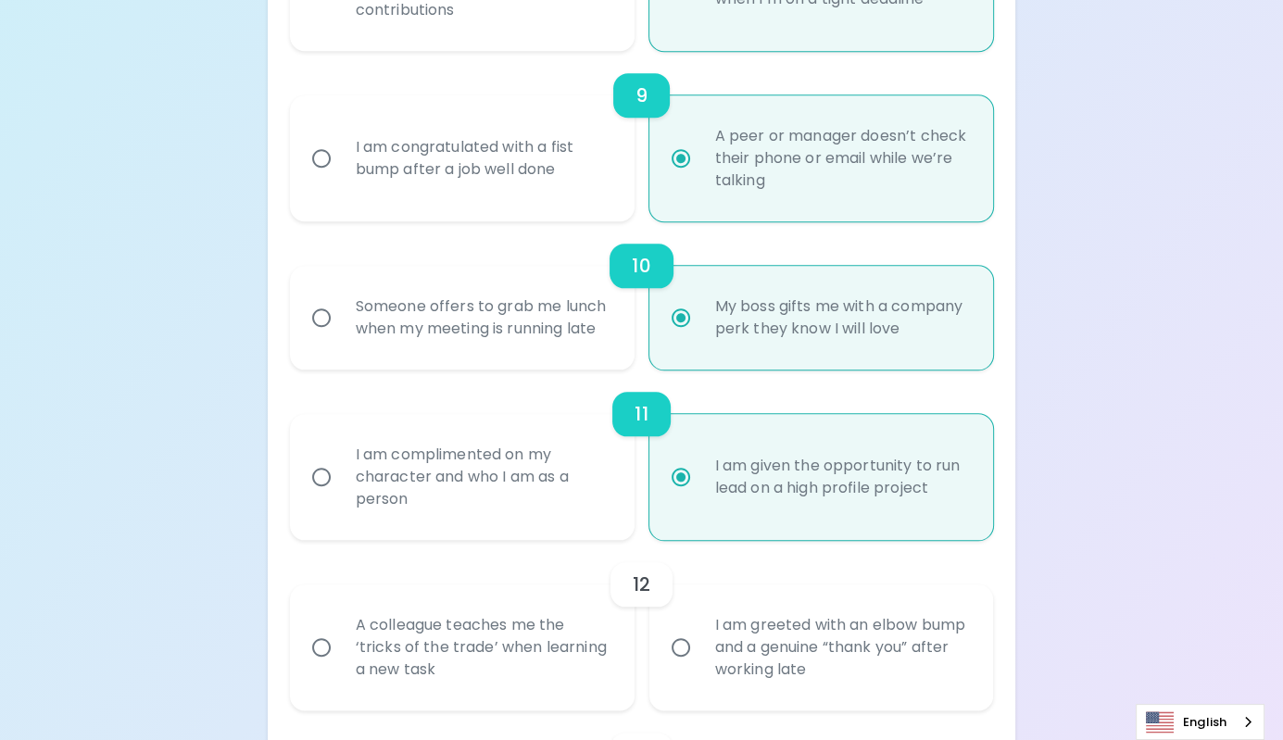
radio input "false"
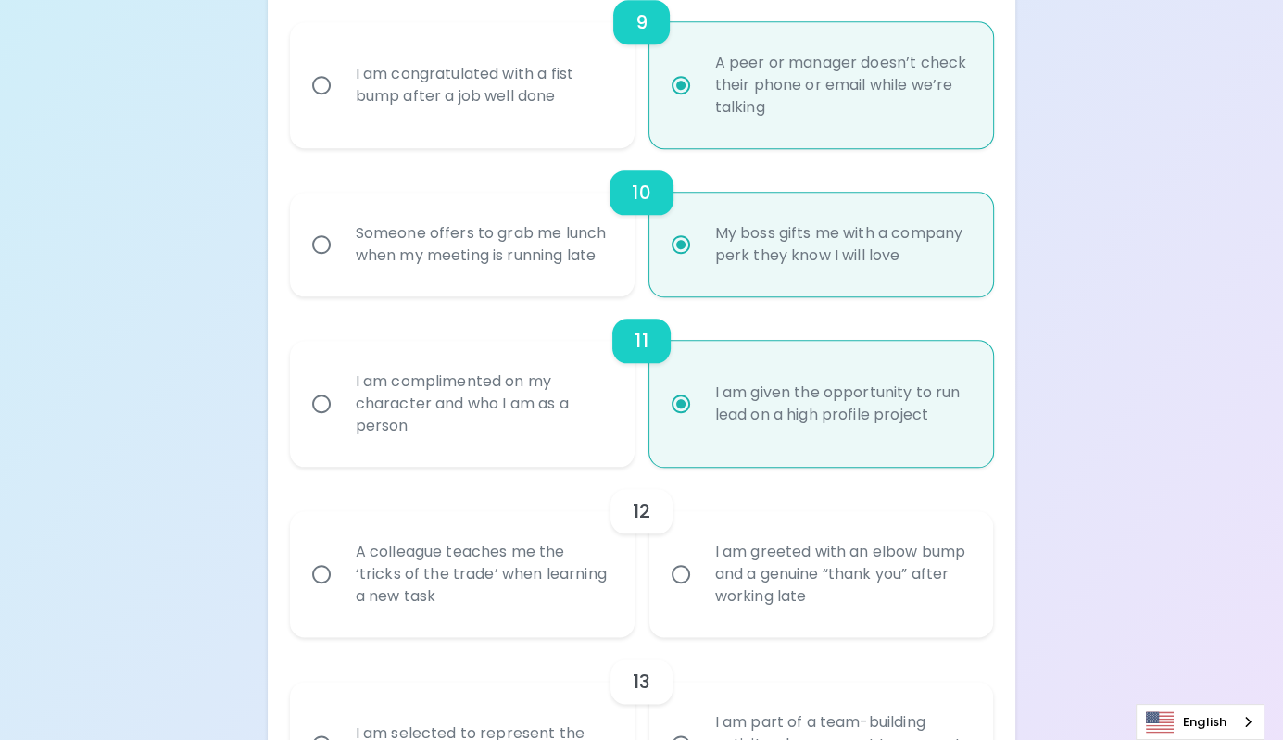
scroll to position [1883, 0]
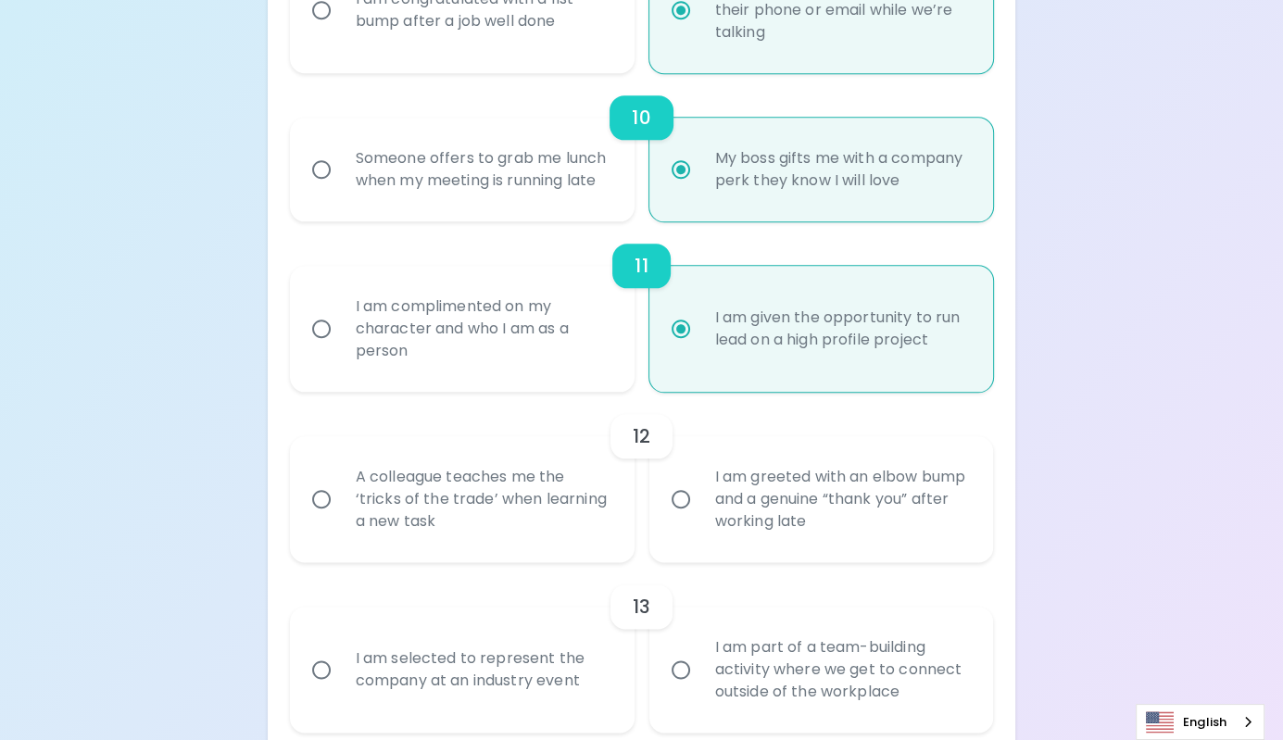
radio input "true"
click at [702, 501] on div "I am greeted with an elbow bump and a genuine “thank you” after working late" at bounding box center [843, 499] width 284 height 111
click at [701, 501] on input "I am greeted with an elbow bump and a genuine “thank you” after working late" at bounding box center [681, 499] width 39 height 39
radio input "false"
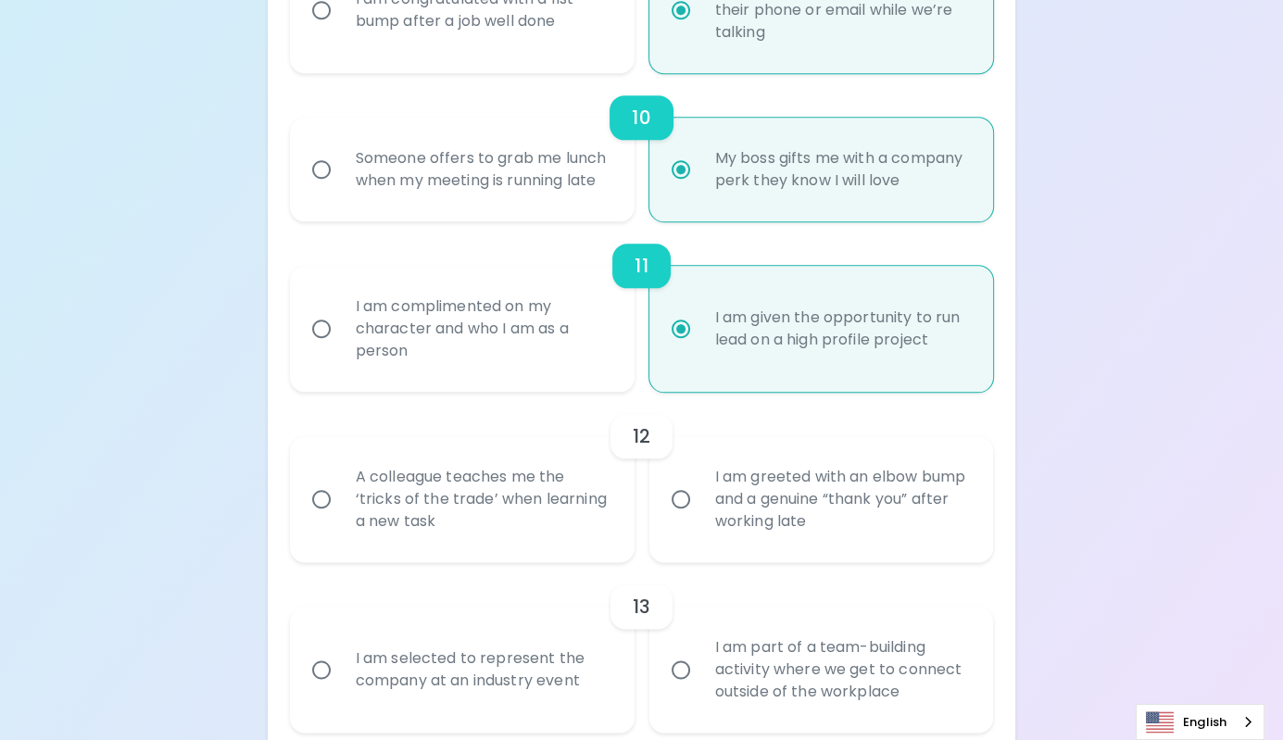
radio input "false"
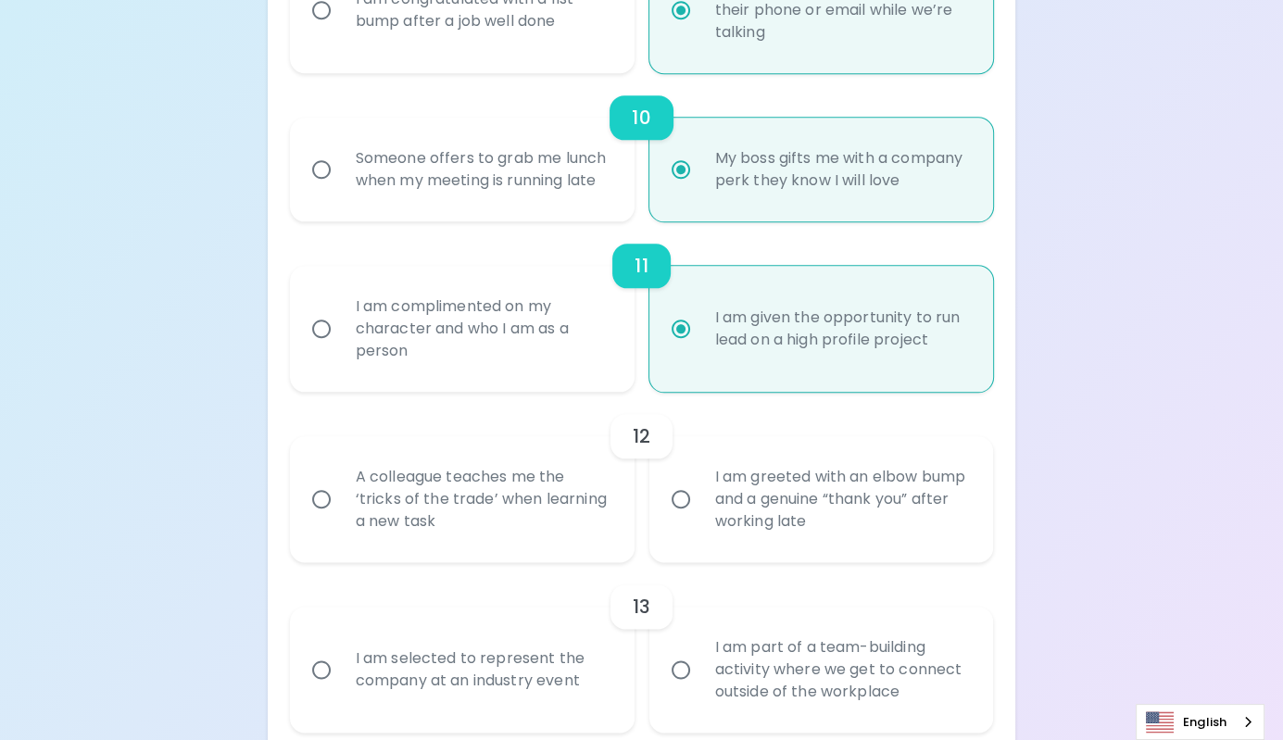
radio input "false"
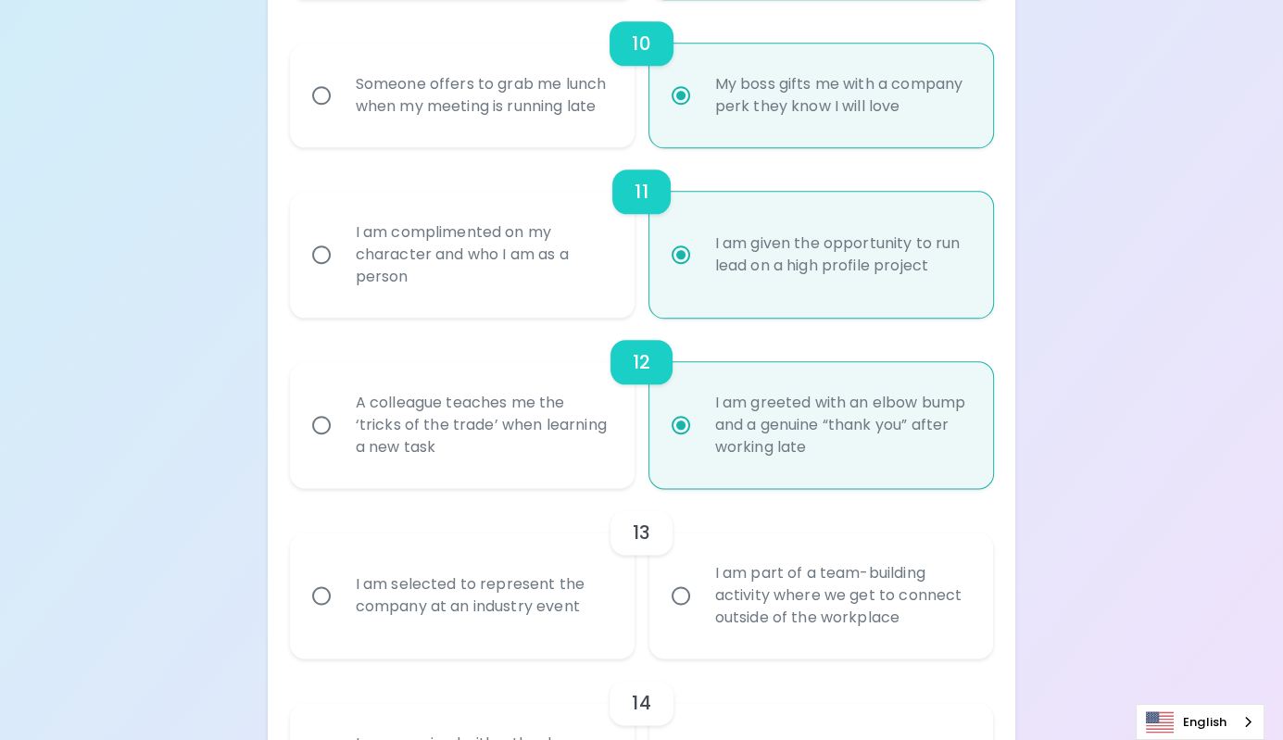
scroll to position [2031, 0]
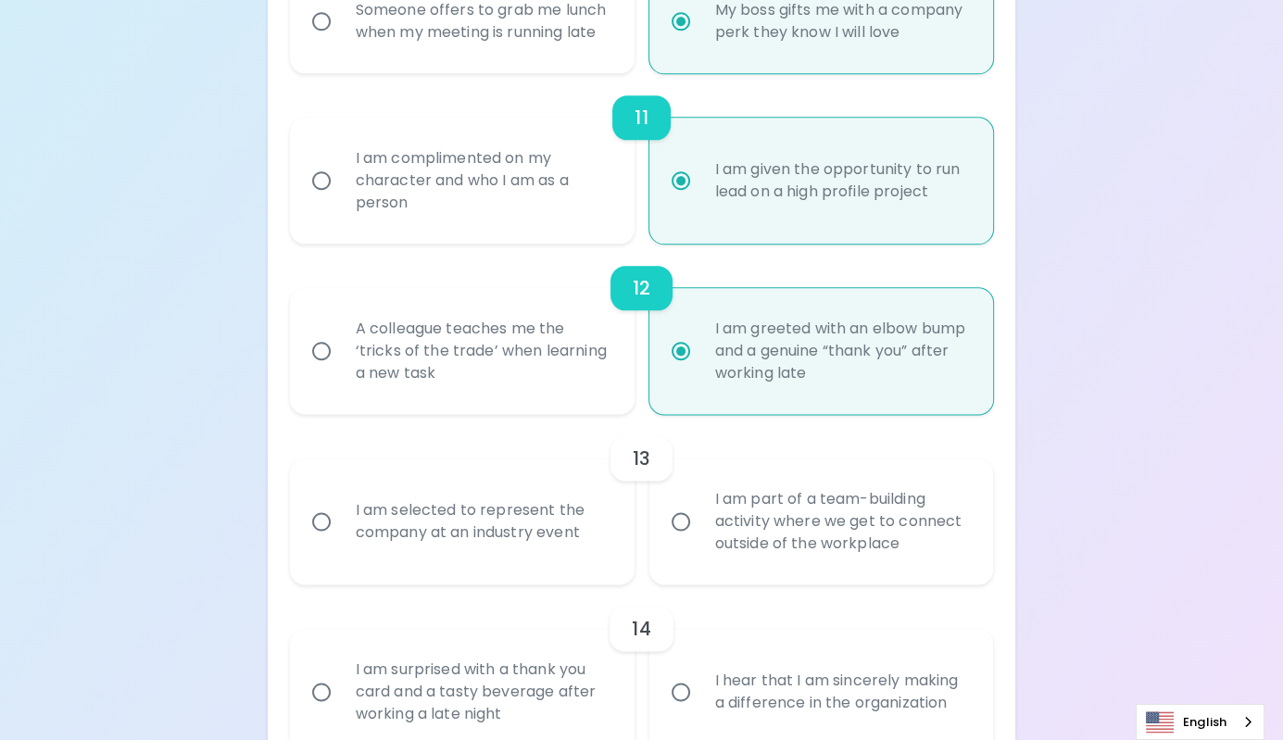
radio input "true"
click at [600, 551] on div "I am selected to represent the company at an industry event" at bounding box center [483, 521] width 284 height 89
click at [341, 541] on input "I am selected to represent the company at an industry event" at bounding box center [321, 521] width 39 height 39
radio input "false"
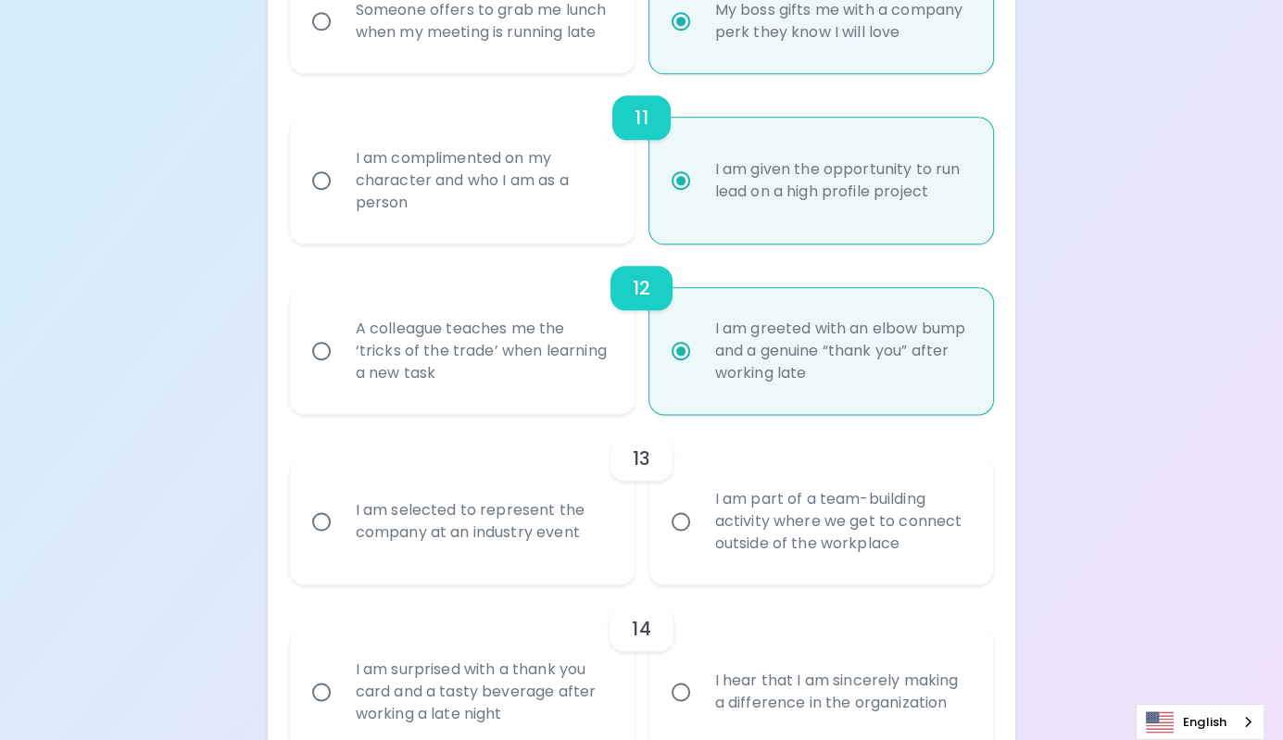
radio input "false"
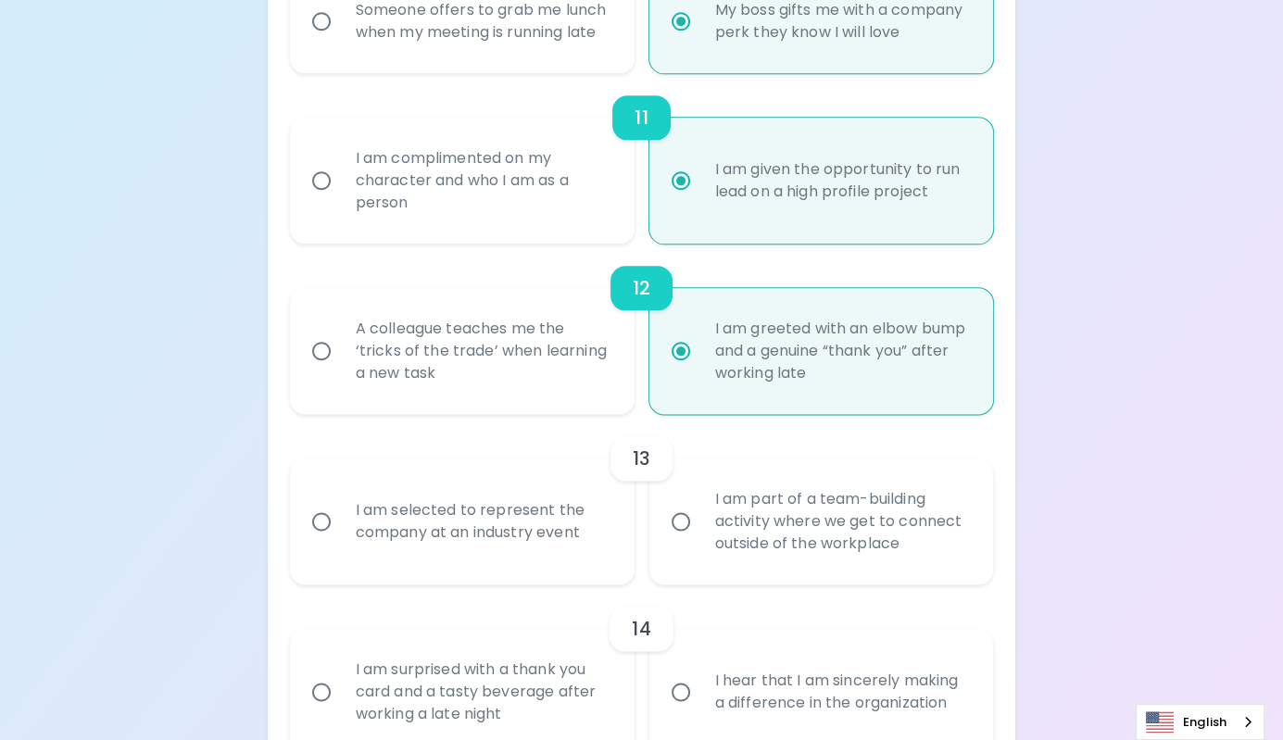
radio input "false"
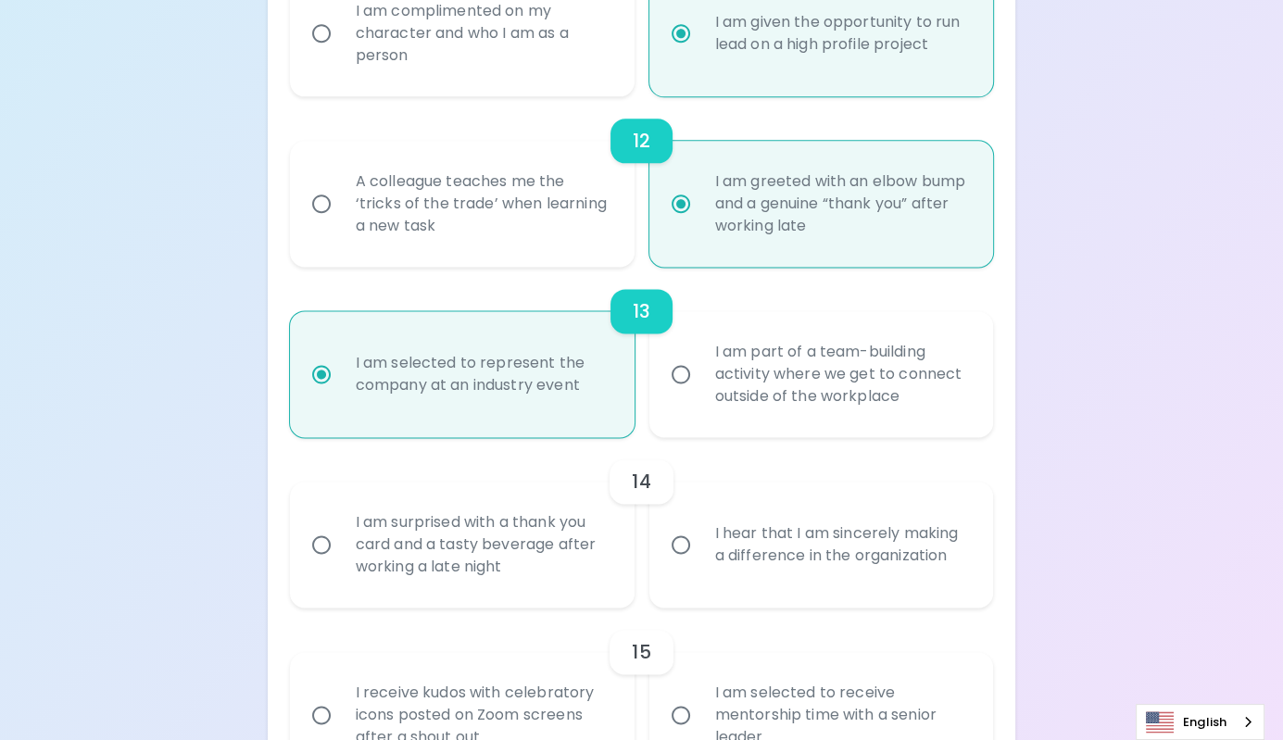
scroll to position [2179, 0]
radio input "true"
click at [704, 585] on div "I hear that I am sincerely making a difference in the organization" at bounding box center [843, 543] width 284 height 89
click at [701, 563] on input "I hear that I am sincerely making a difference in the organization" at bounding box center [681, 543] width 39 height 39
radio input "false"
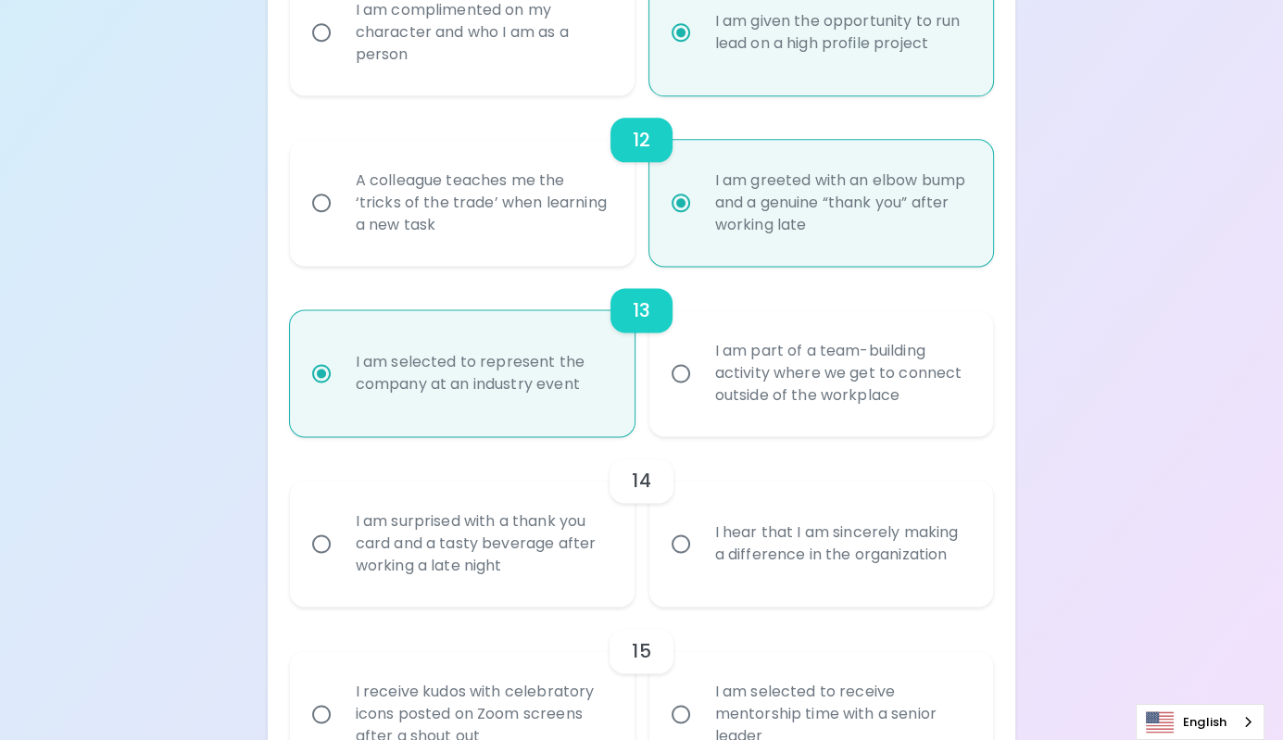
radio input "false"
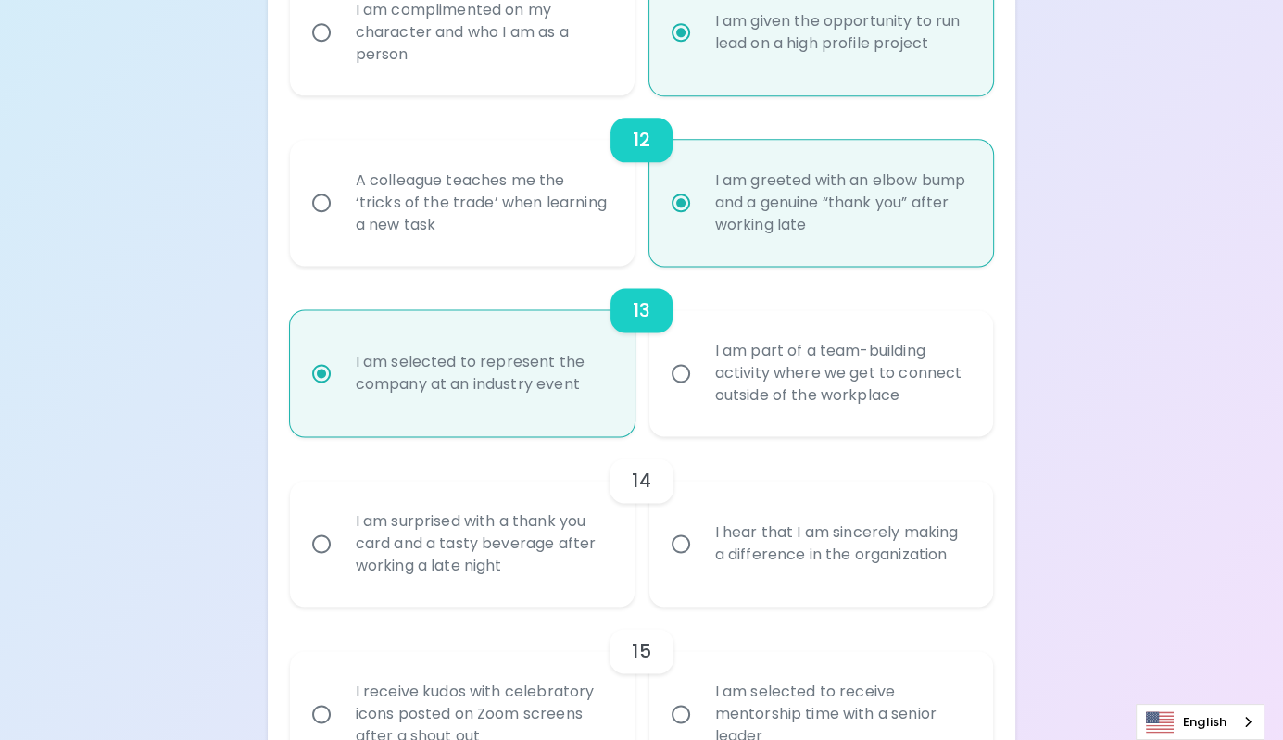
radio input "false"
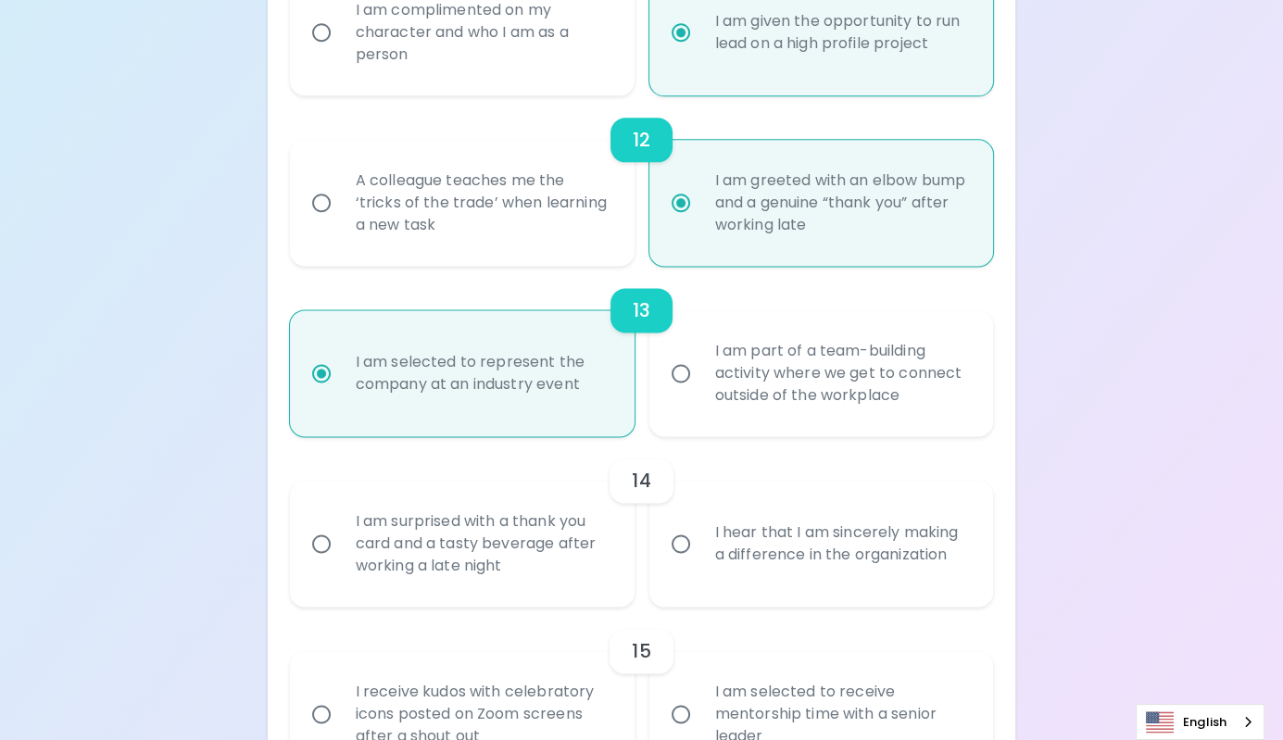
radio input "false"
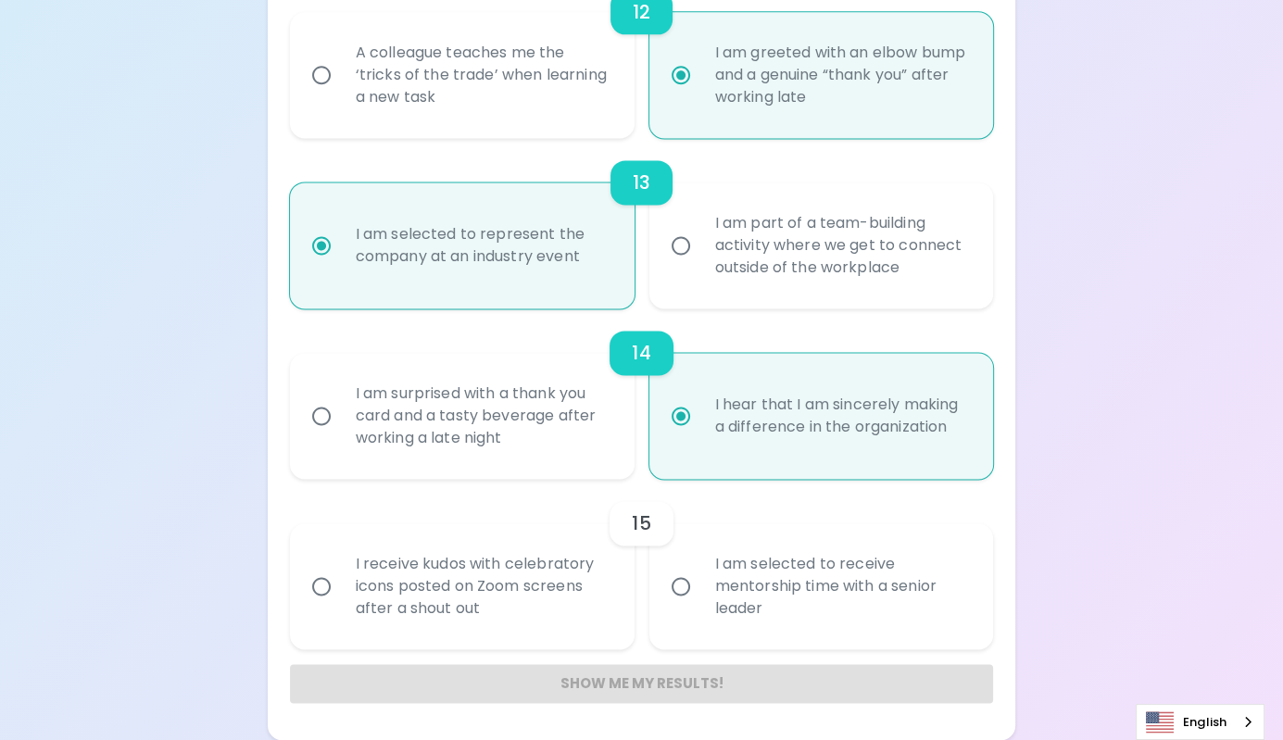
scroll to position [2328, 0]
radio input "true"
click at [611, 623] on div "I receive kudos with celebratory icons posted on Zoom screens after a shout out" at bounding box center [483, 586] width 284 height 111
click at [341, 606] on input "I receive kudos with celebratory icons posted on Zoom screens after a shout out" at bounding box center [321, 586] width 39 height 39
radio input "false"
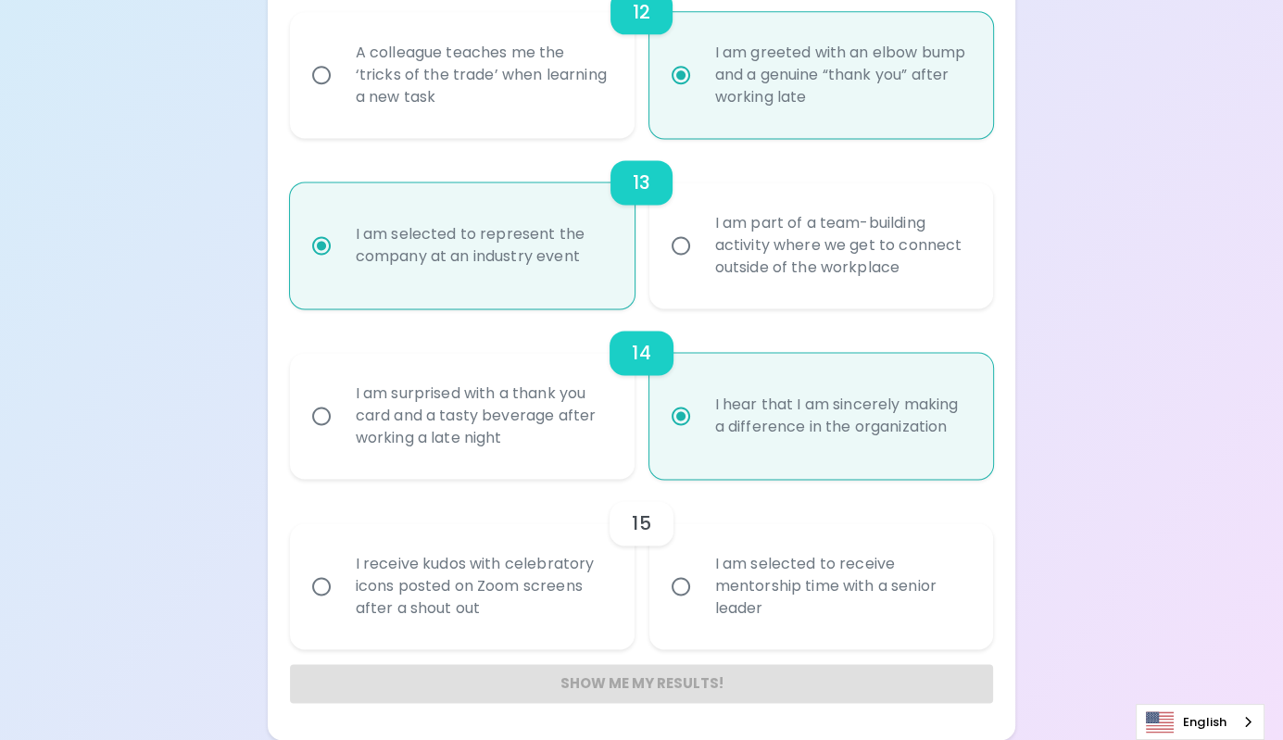
radio input "false"
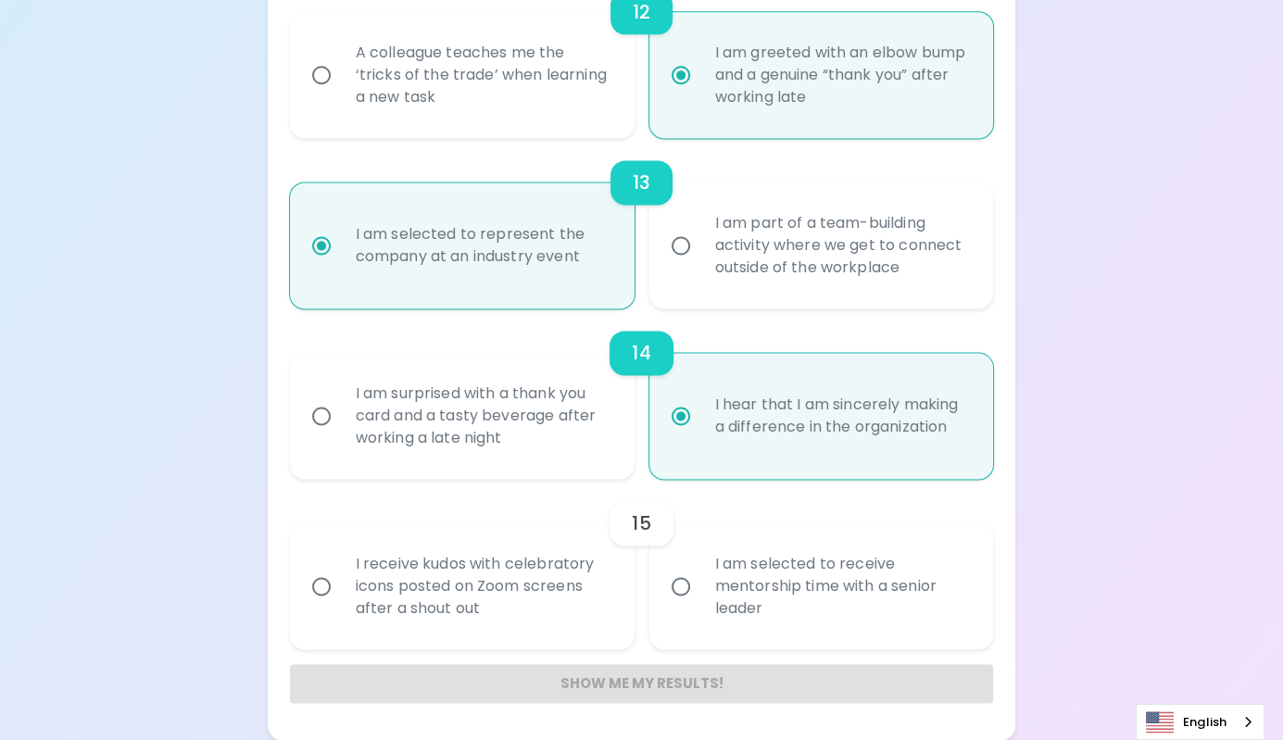
radio input "false"
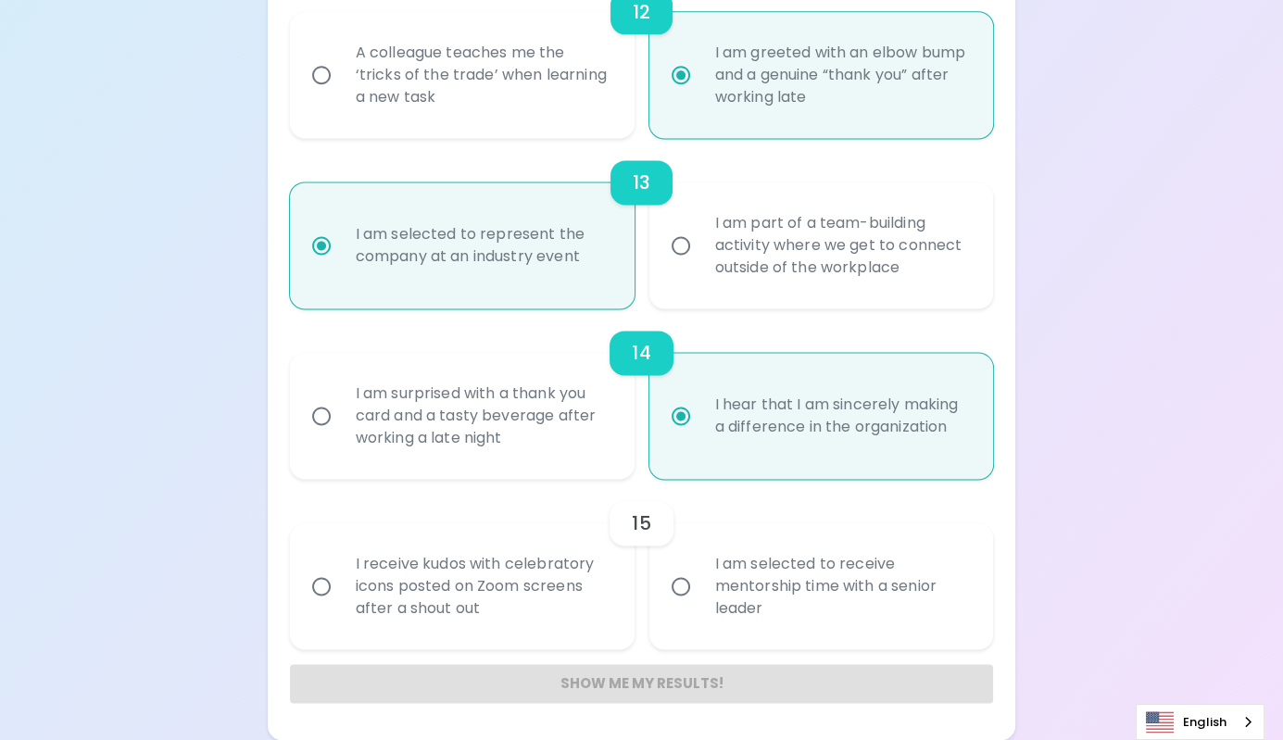
radio input "false"
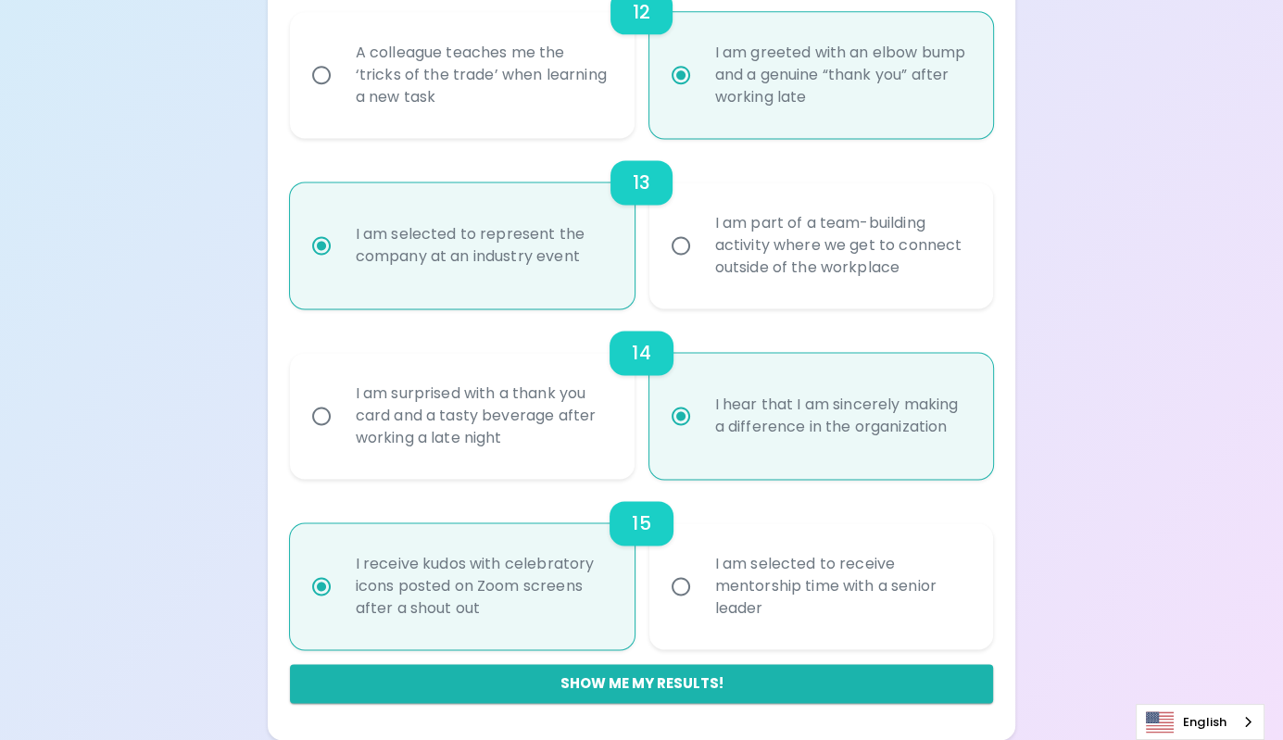
scroll to position [2329, 0]
radio input "true"
click at [627, 674] on button "Show me my results!" at bounding box center [642, 683] width 704 height 39
radio input "false"
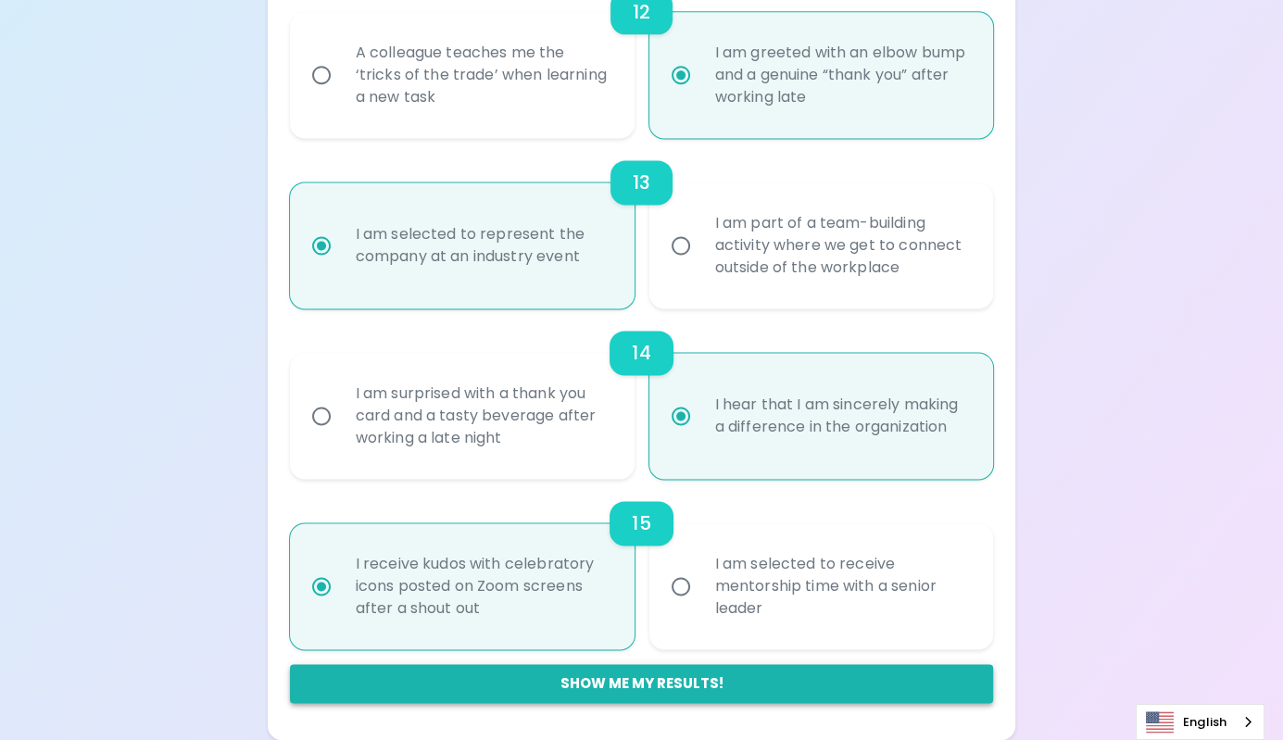
radio input "false"
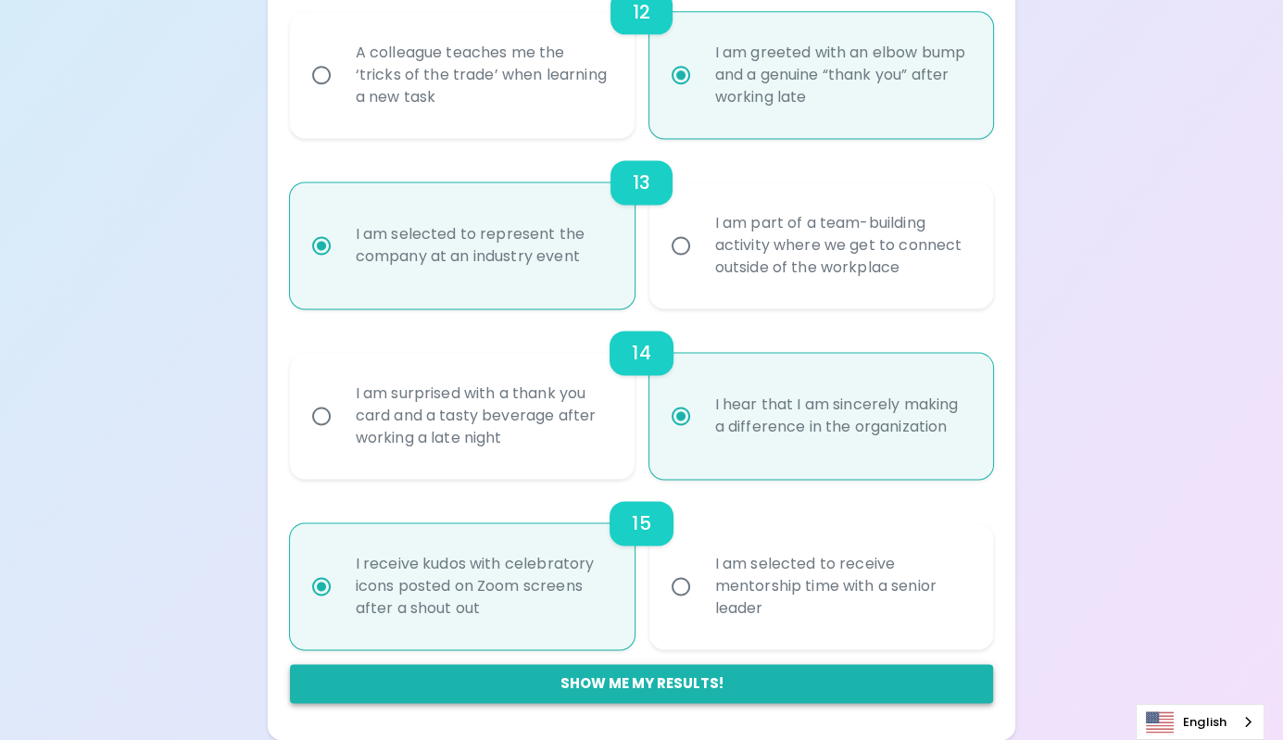
radio input "false"
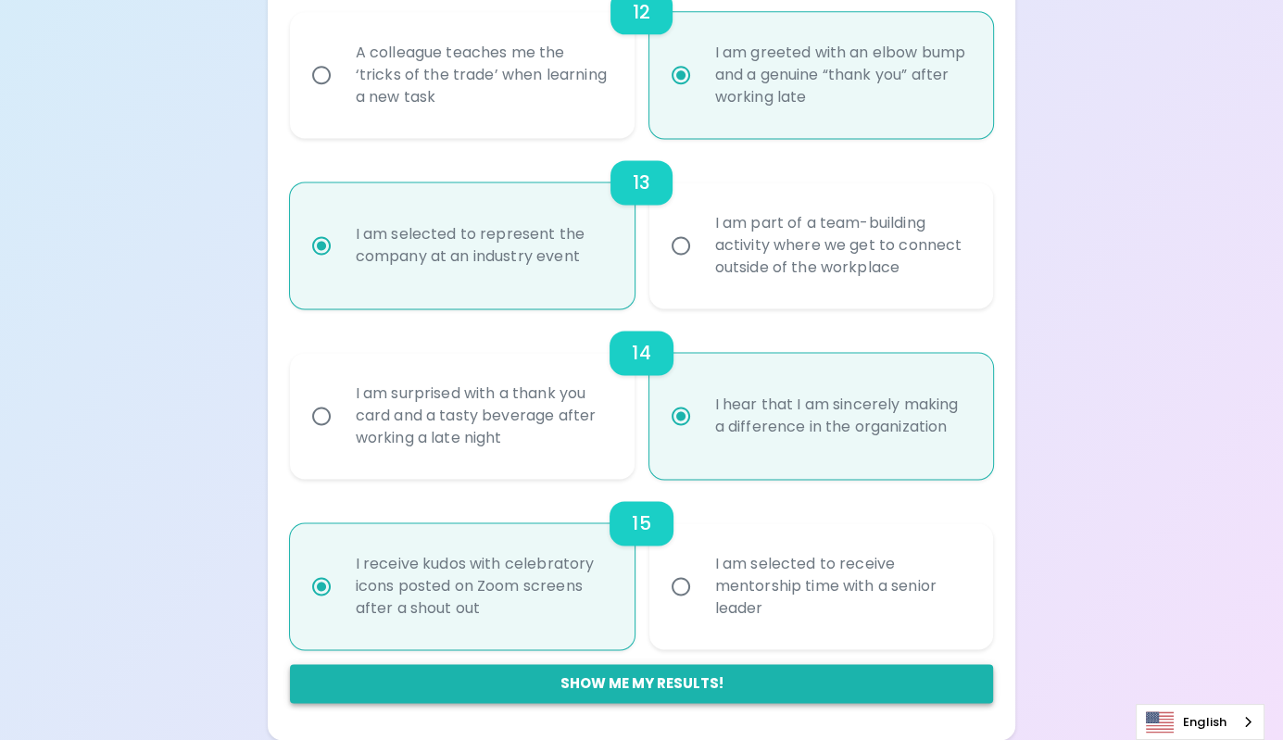
radio input "false"
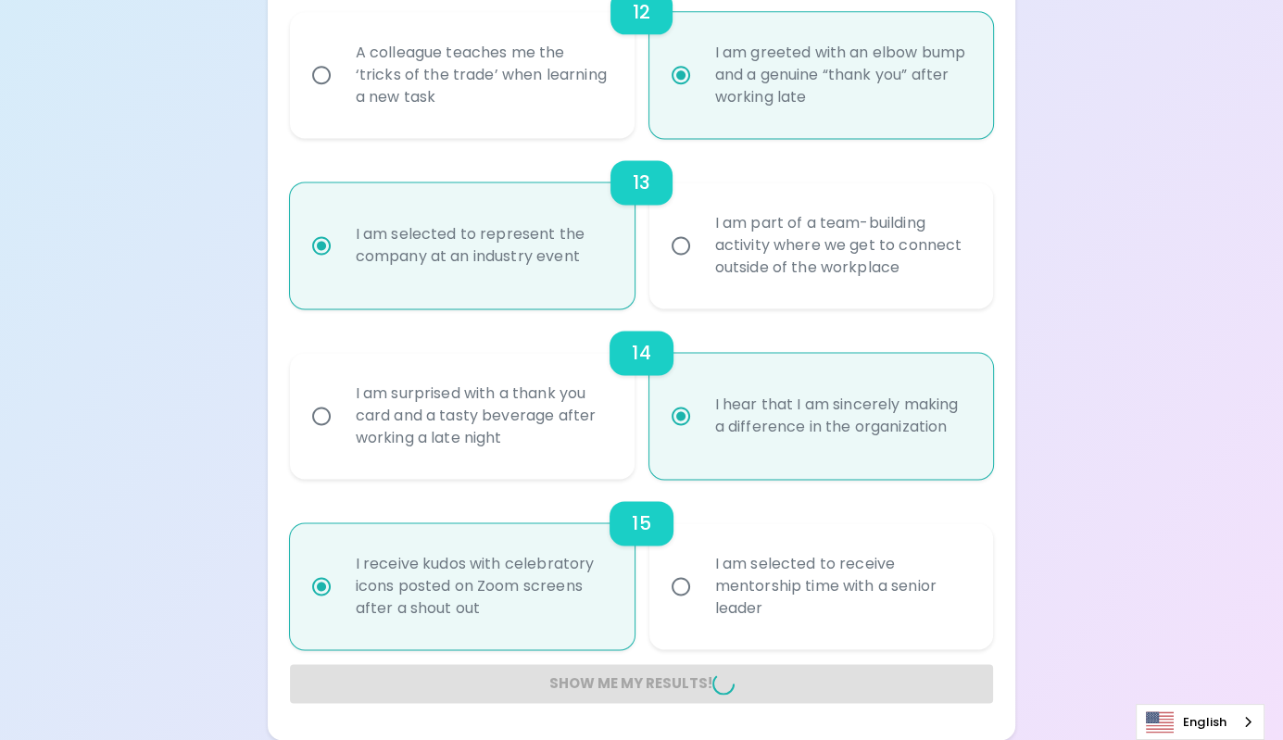
radio input "false"
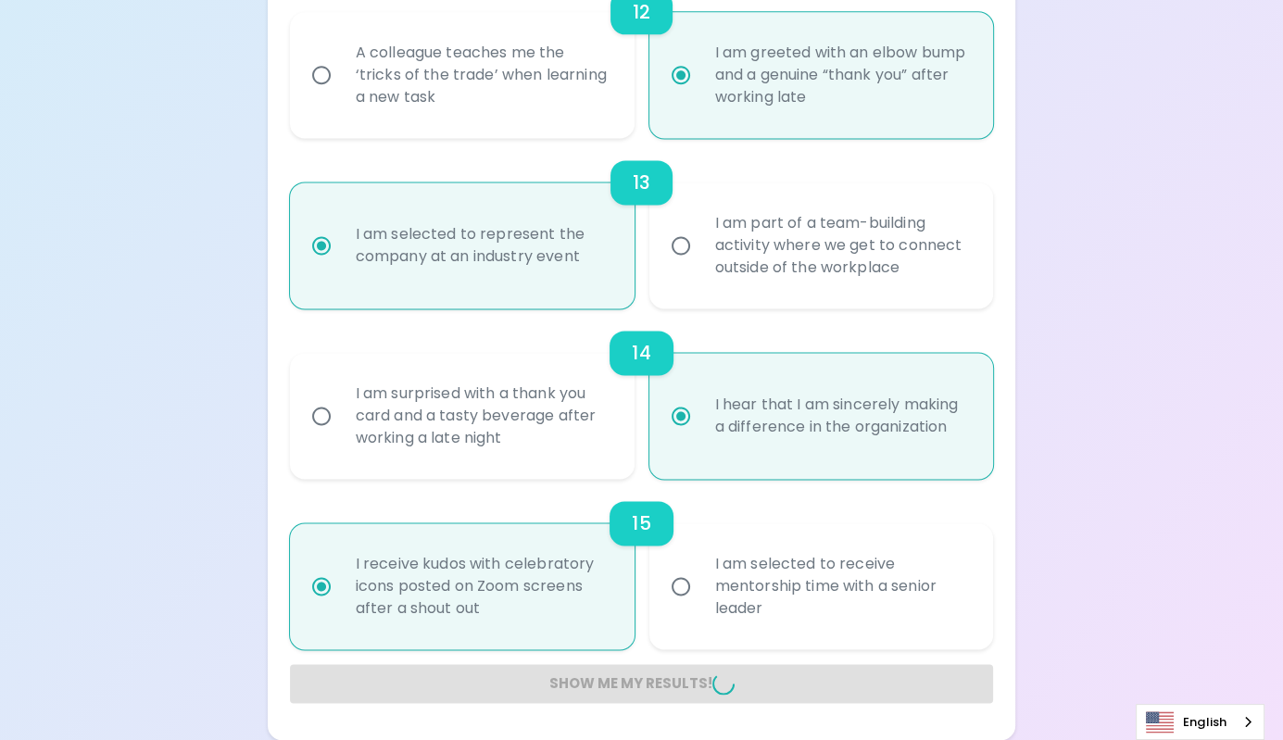
radio input "false"
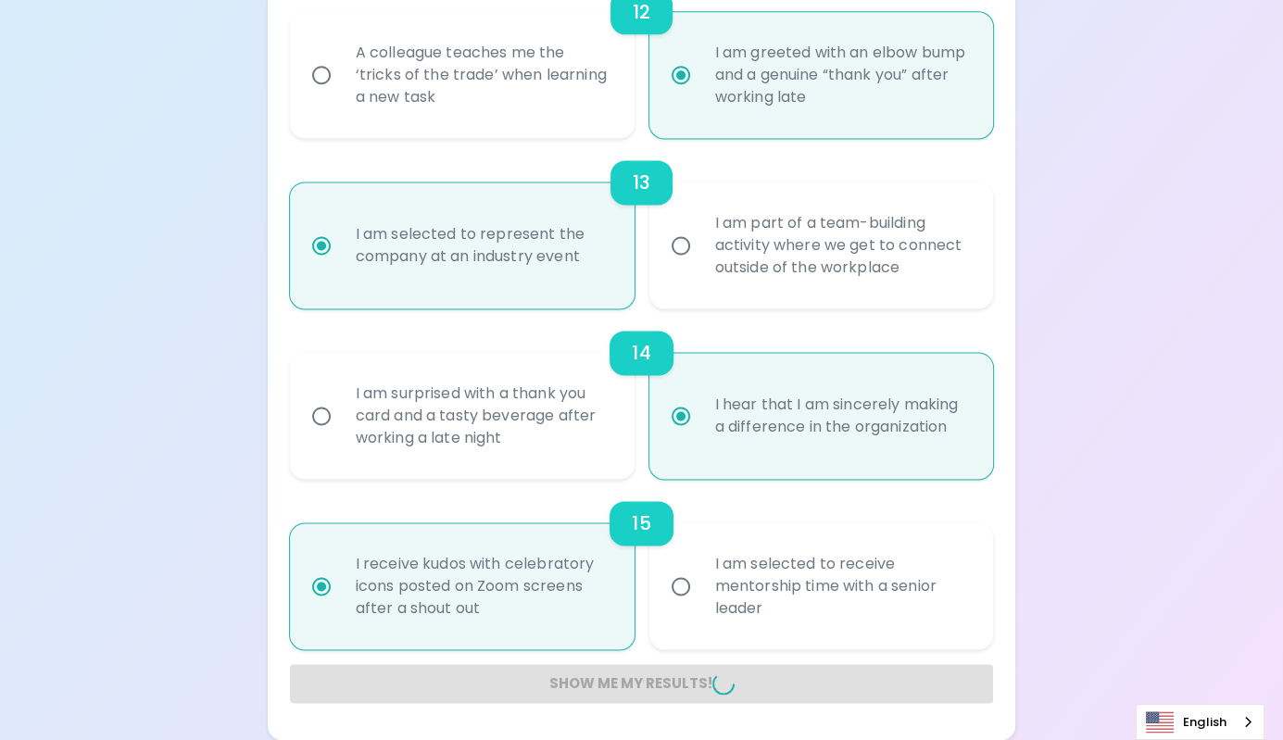
radio input "false"
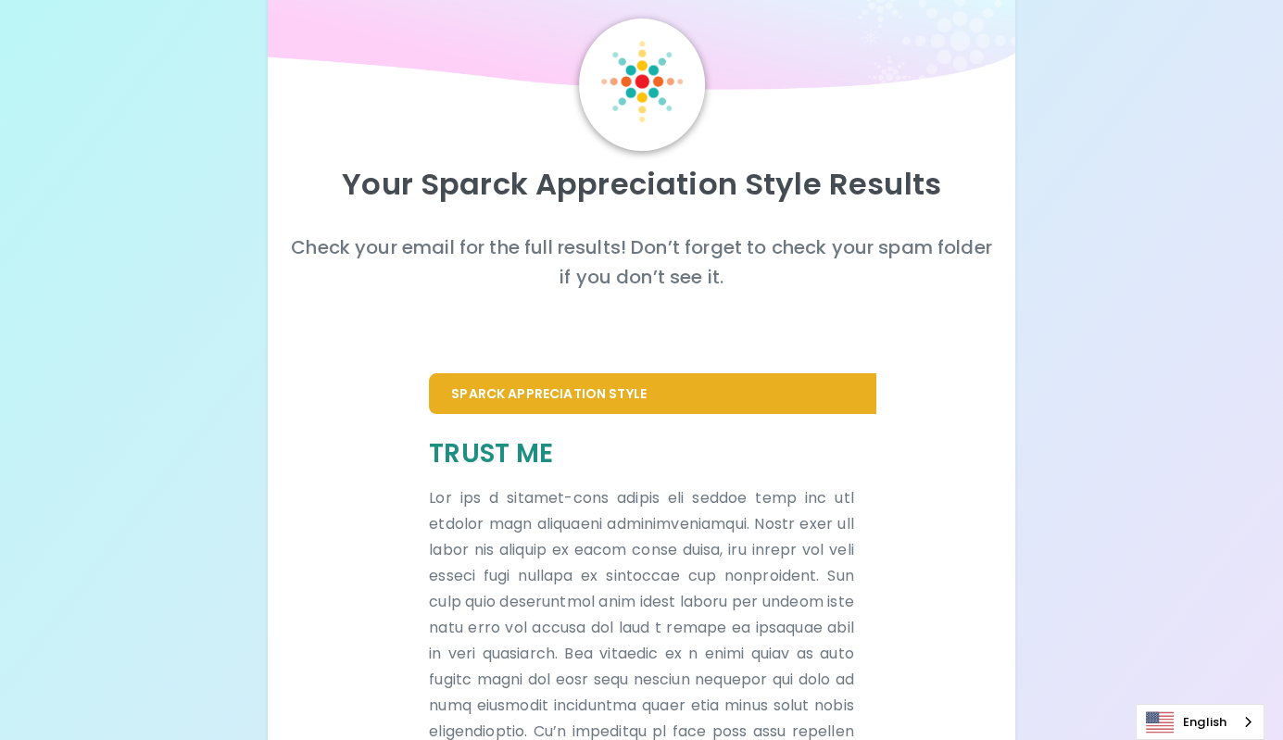
scroll to position [11, 0]
